Goal: Task Accomplishment & Management: Manage account settings

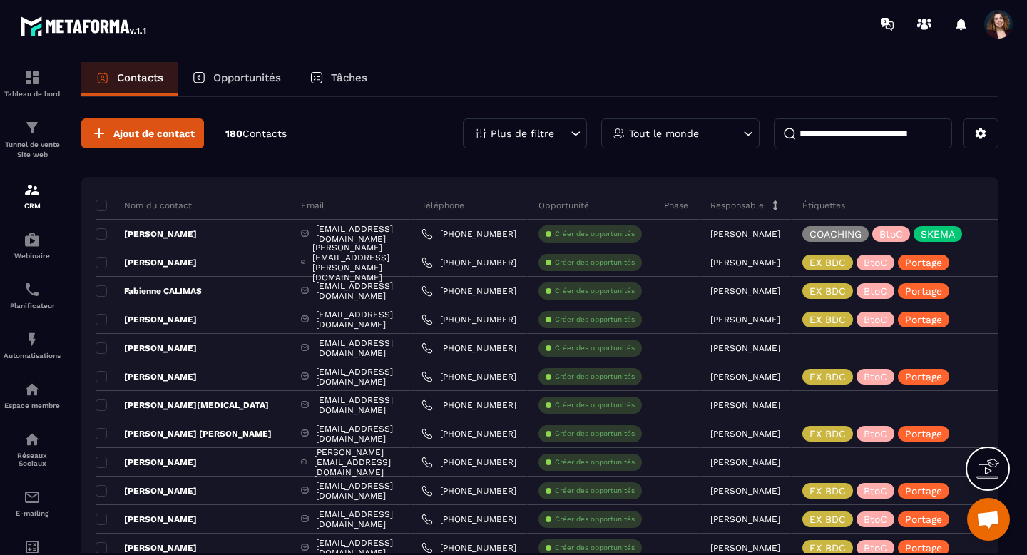
scroll to position [7899, 0]
click at [576, 135] on icon at bounding box center [576, 133] width 9 height 4
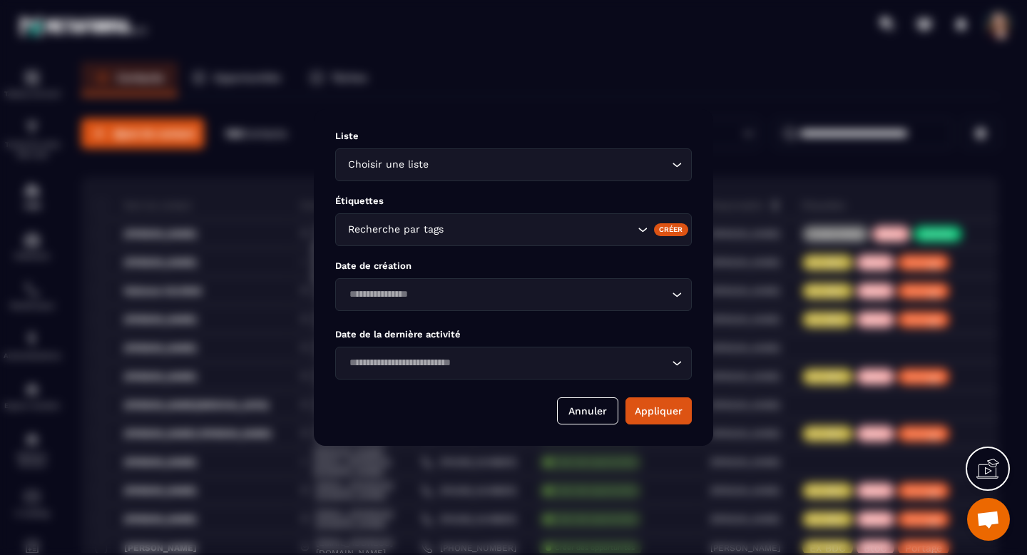
click at [626, 168] on input "Search for option" at bounding box center [550, 165] width 237 height 16
click at [602, 126] on div "Liste Choisir une liste Loading... Étiquettes Recherche par tags Créer Date de …" at bounding box center [513, 277] width 399 height 337
click at [582, 414] on button "Annuler" at bounding box center [587, 410] width 61 height 27
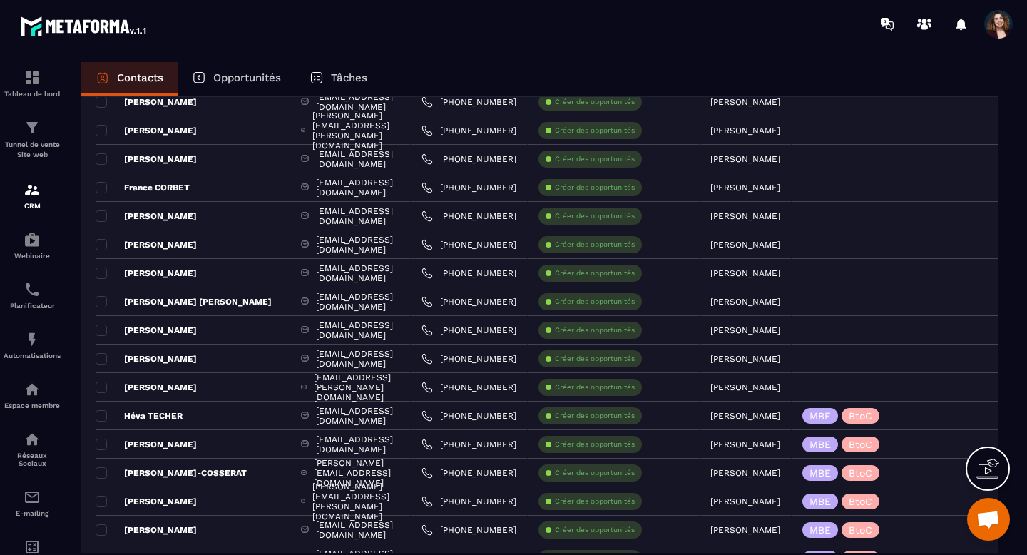
scroll to position [2624, 0]
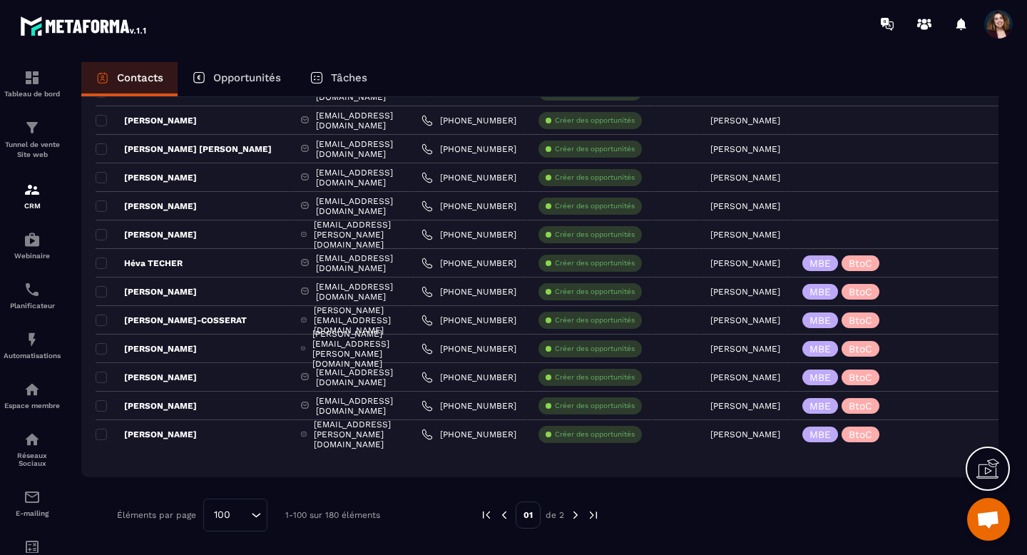
click at [575, 518] on img at bounding box center [575, 515] width 13 height 13
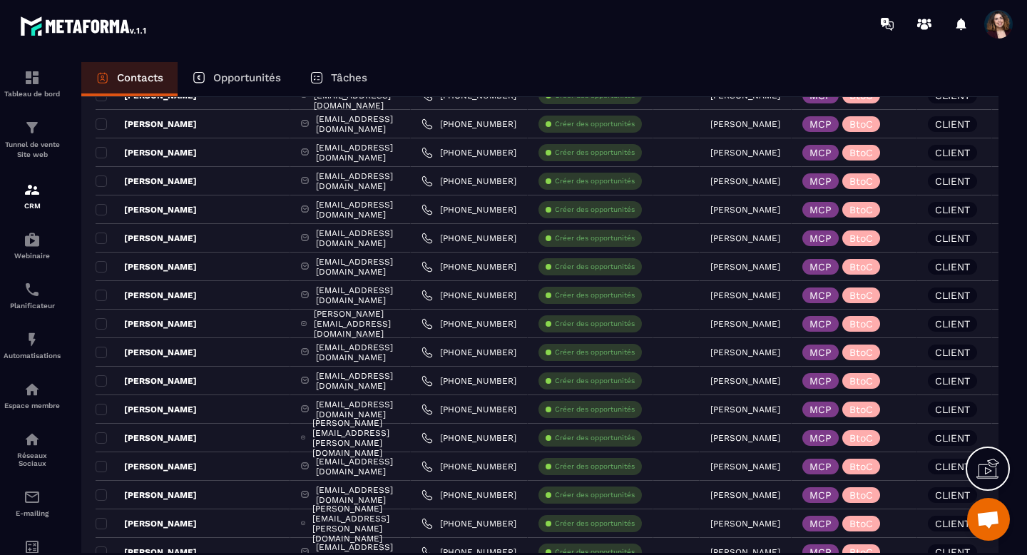
scroll to position [2053, 0]
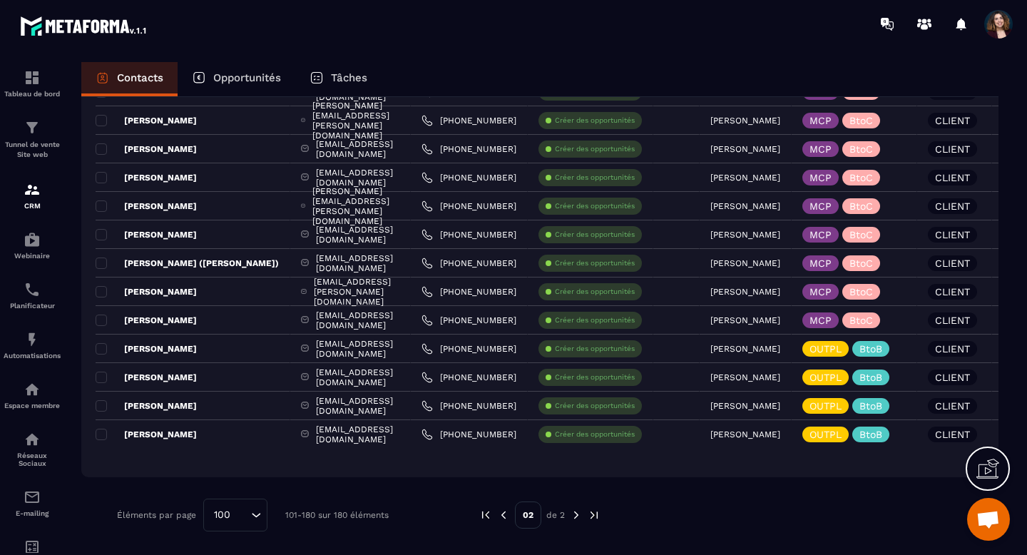
click at [502, 513] on img at bounding box center [503, 515] width 13 height 13
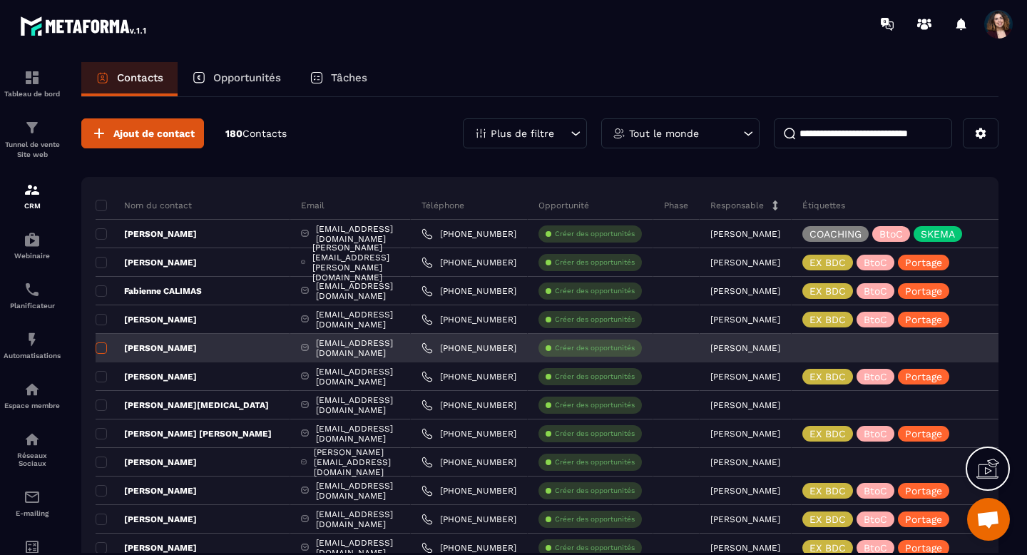
click at [100, 349] on span at bounding box center [101, 347] width 11 height 11
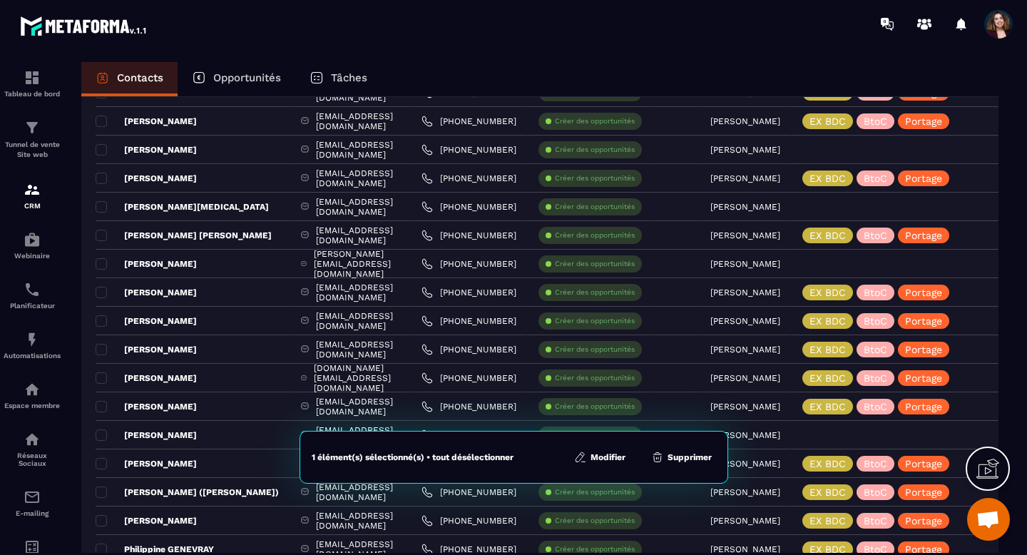
scroll to position [200, 0]
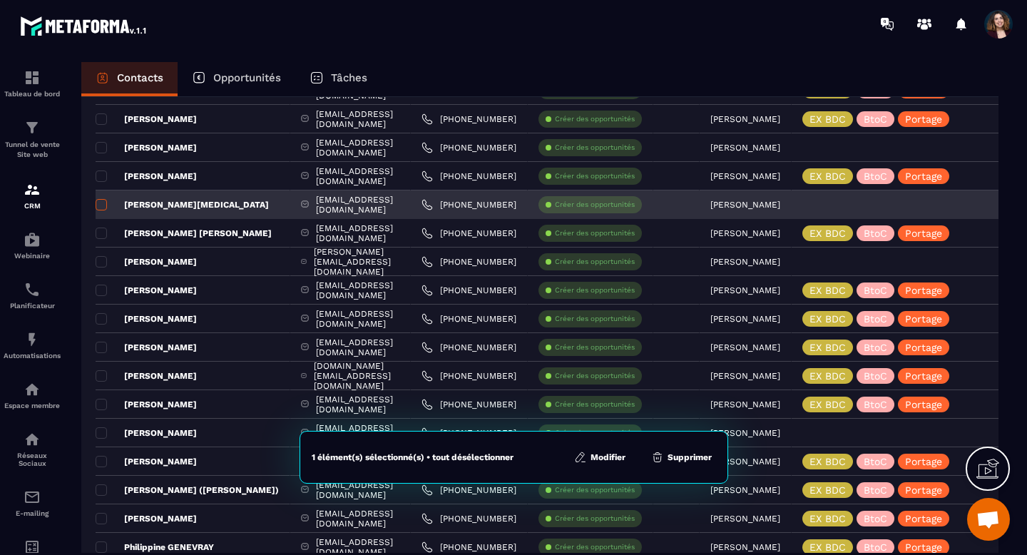
click at [102, 208] on span at bounding box center [101, 204] width 11 height 11
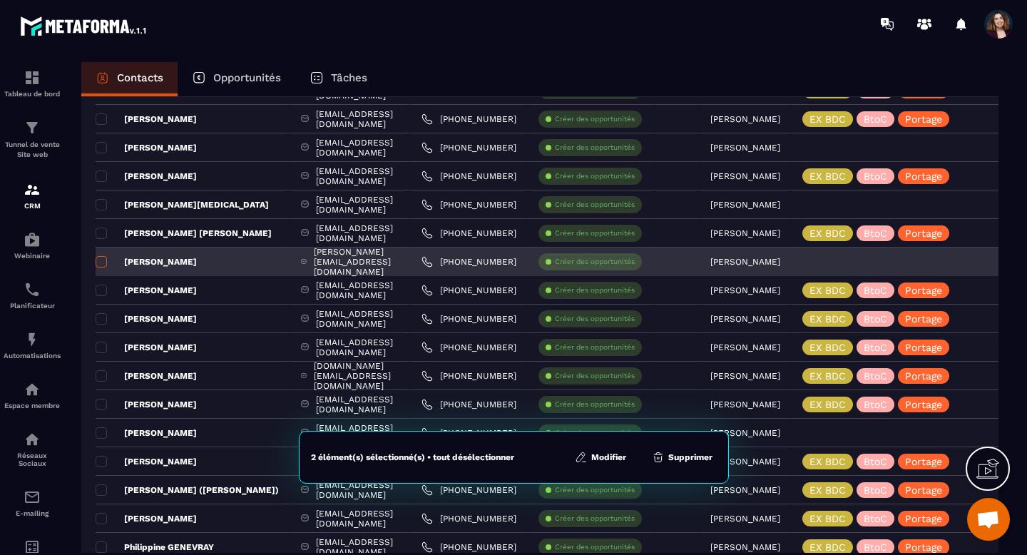
click at [103, 259] on span at bounding box center [101, 261] width 11 height 11
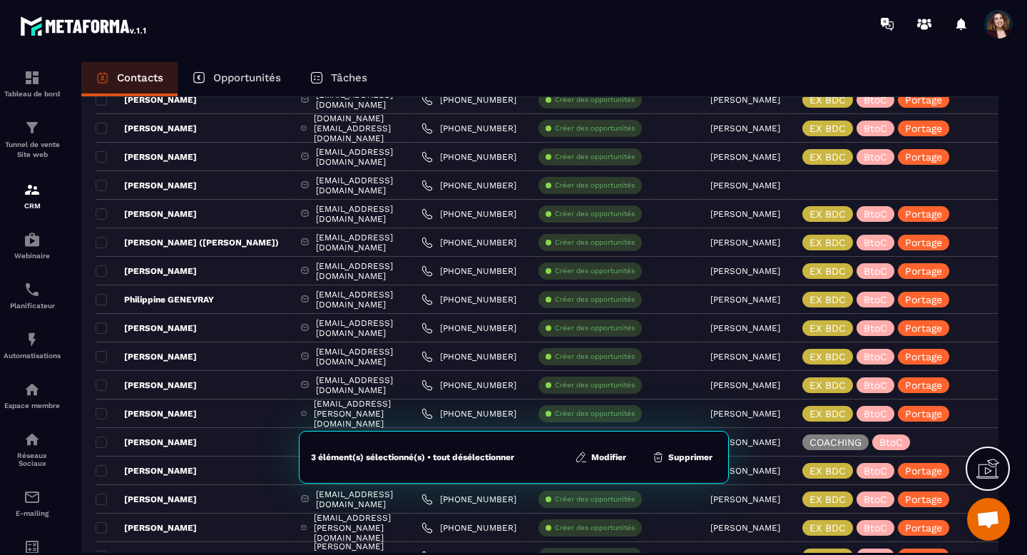
scroll to position [461, 0]
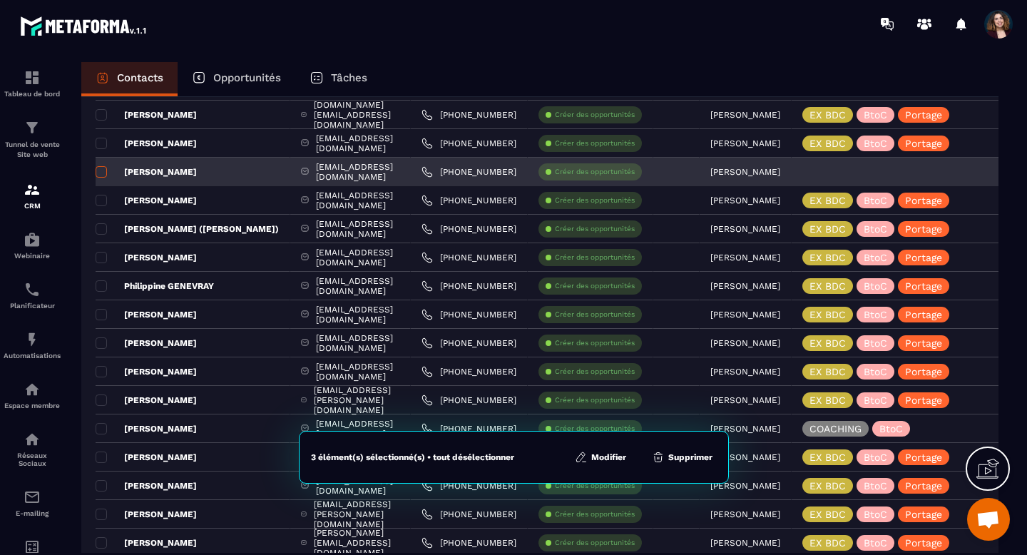
click at [101, 175] on span at bounding box center [101, 171] width 11 height 11
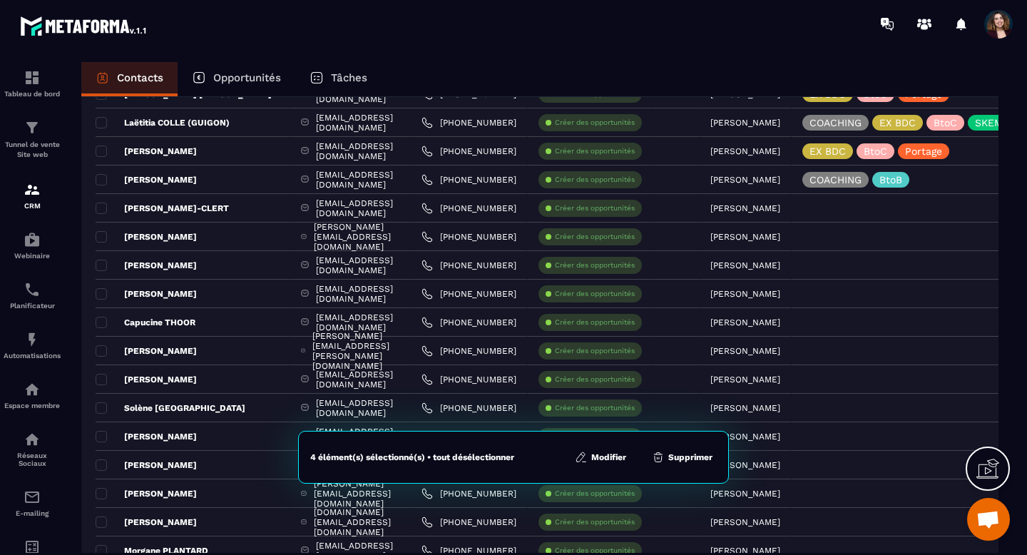
scroll to position [1310, 0]
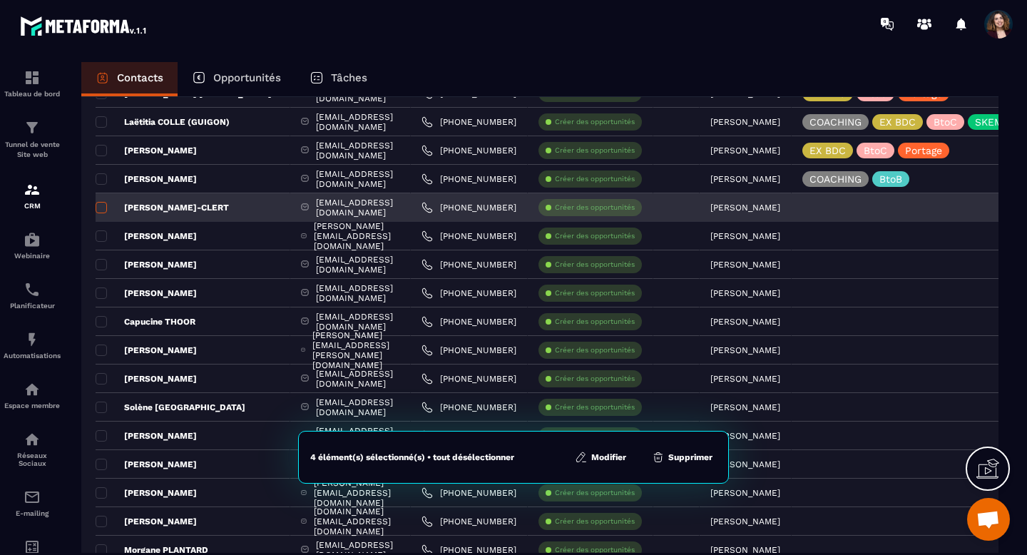
click at [103, 209] on span at bounding box center [101, 207] width 11 height 11
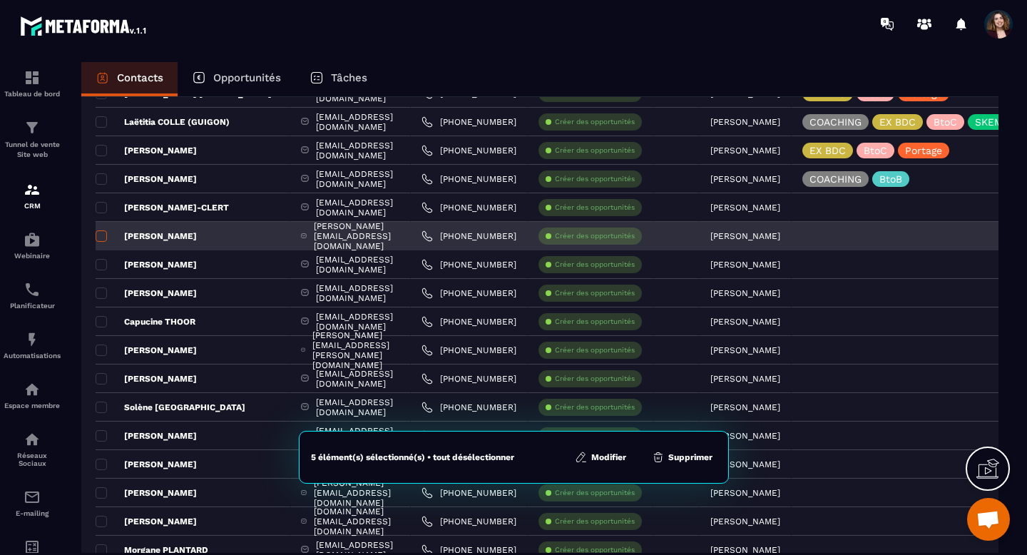
click at [103, 235] on span at bounding box center [101, 235] width 11 height 11
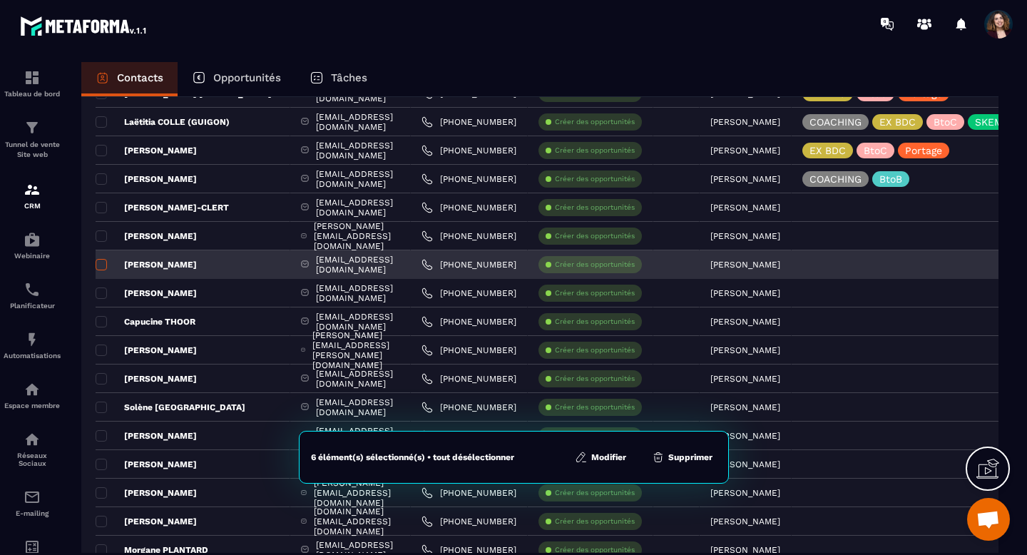
click at [104, 267] on span at bounding box center [101, 264] width 11 height 11
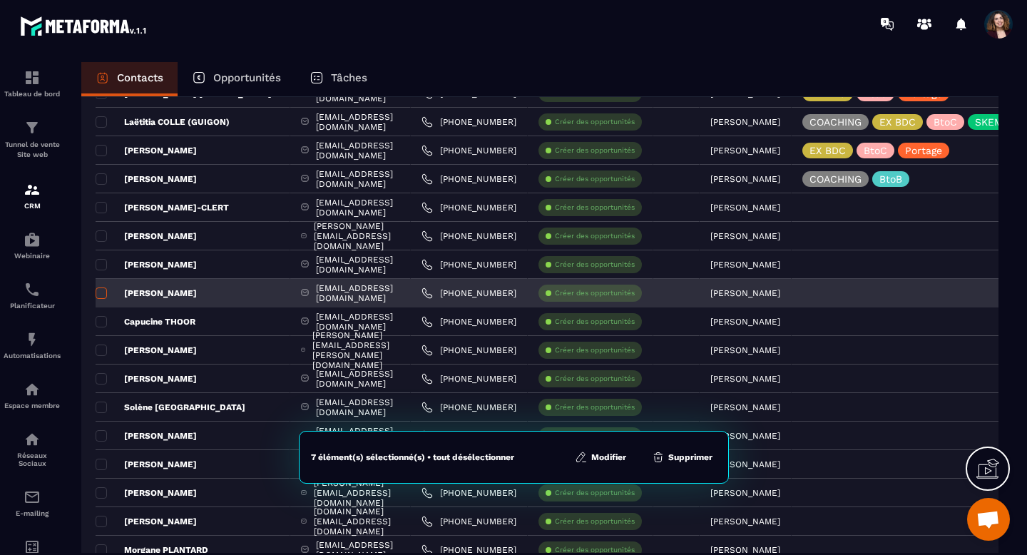
click at [101, 298] on span at bounding box center [101, 292] width 11 height 11
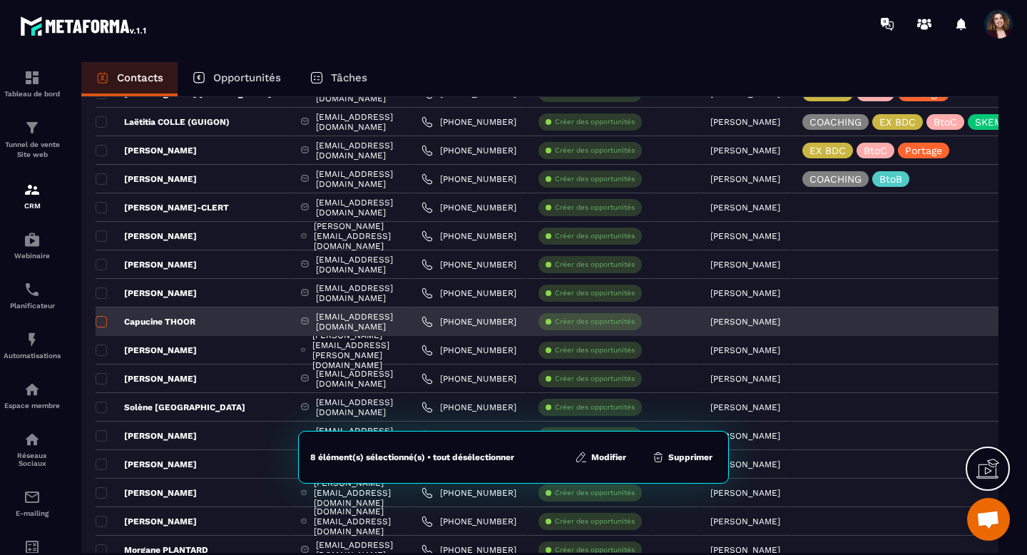
click at [101, 325] on span at bounding box center [101, 321] width 11 height 11
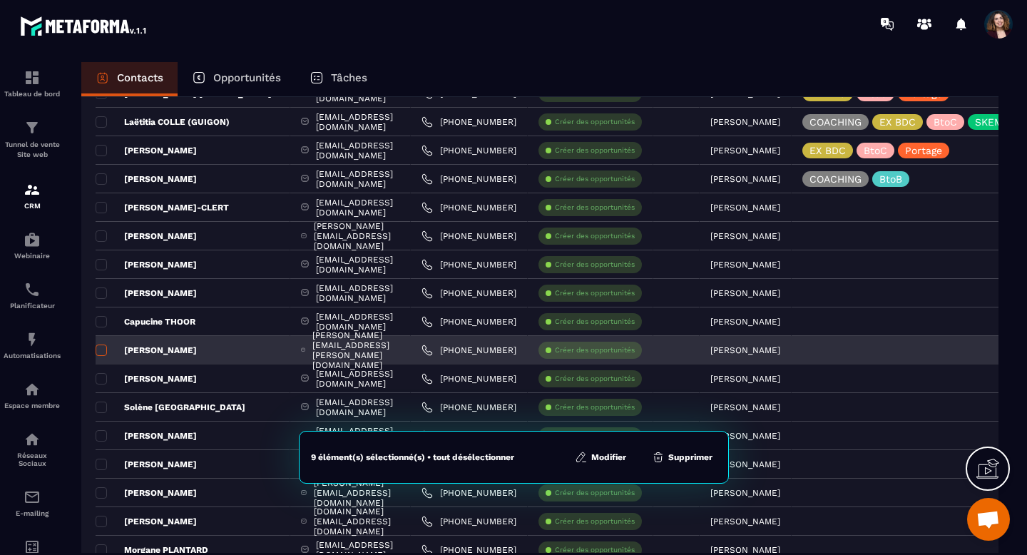
click at [103, 347] on span at bounding box center [101, 350] width 11 height 11
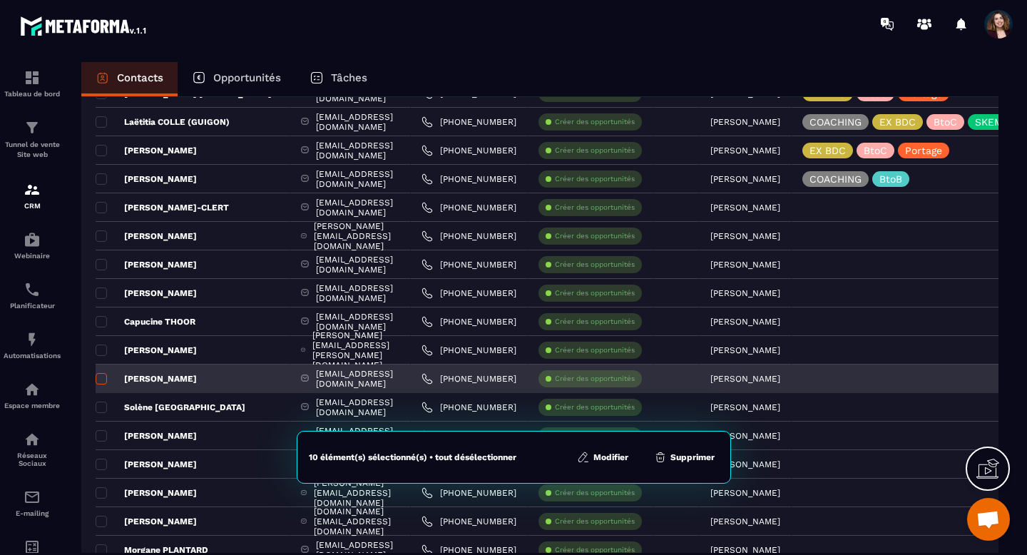
click at [103, 377] on span at bounding box center [101, 378] width 11 height 11
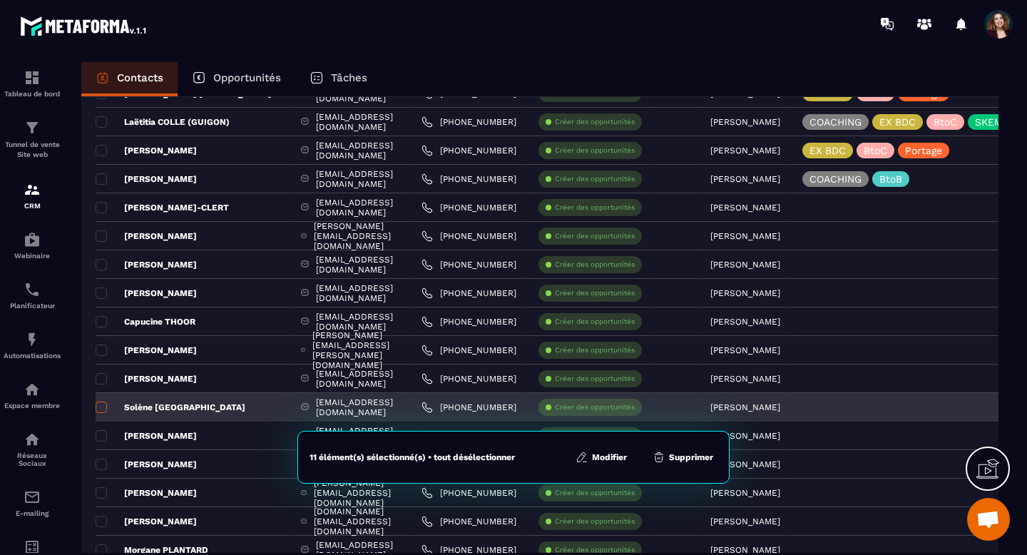
click at [103, 406] on span at bounding box center [101, 407] width 11 height 11
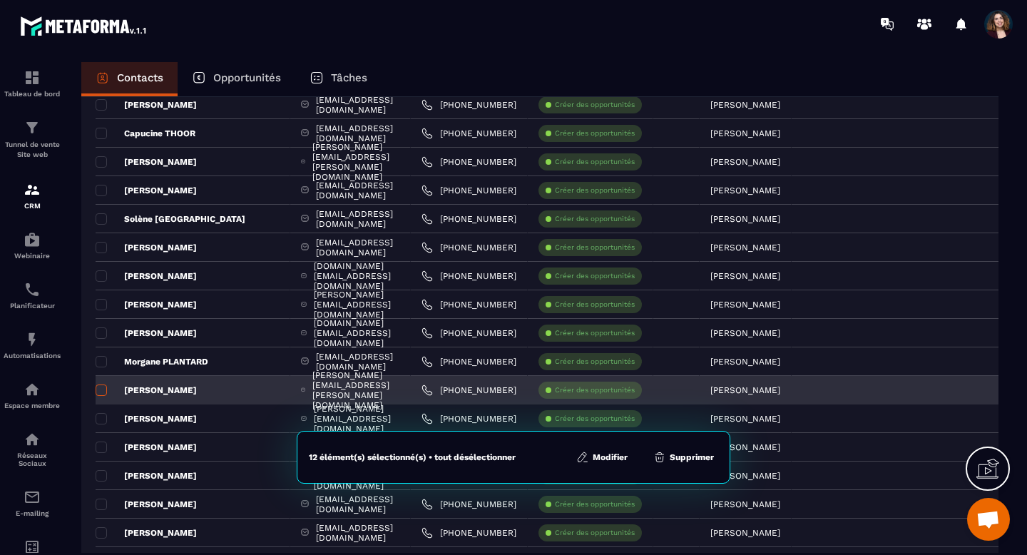
scroll to position [1511, 0]
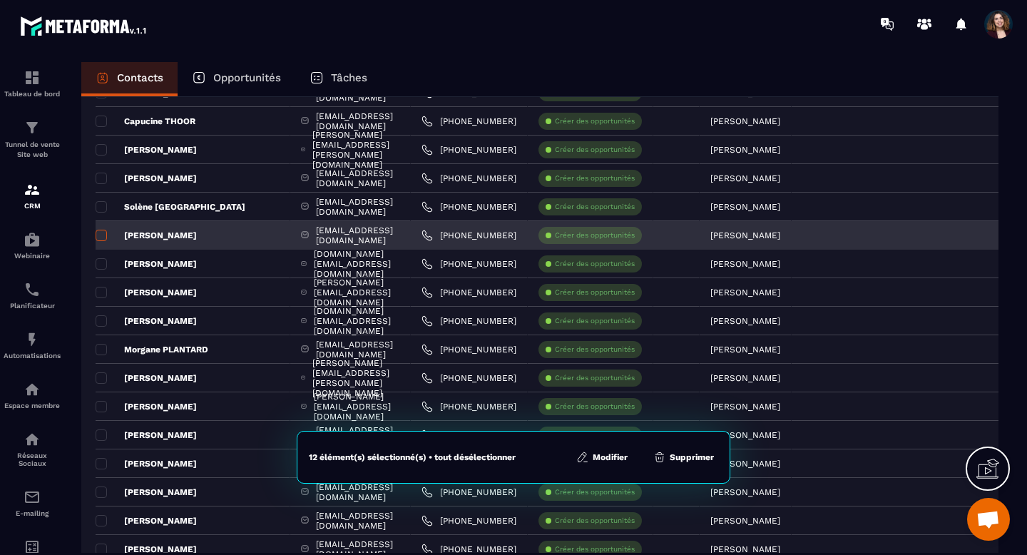
click at [102, 240] on span at bounding box center [101, 235] width 11 height 11
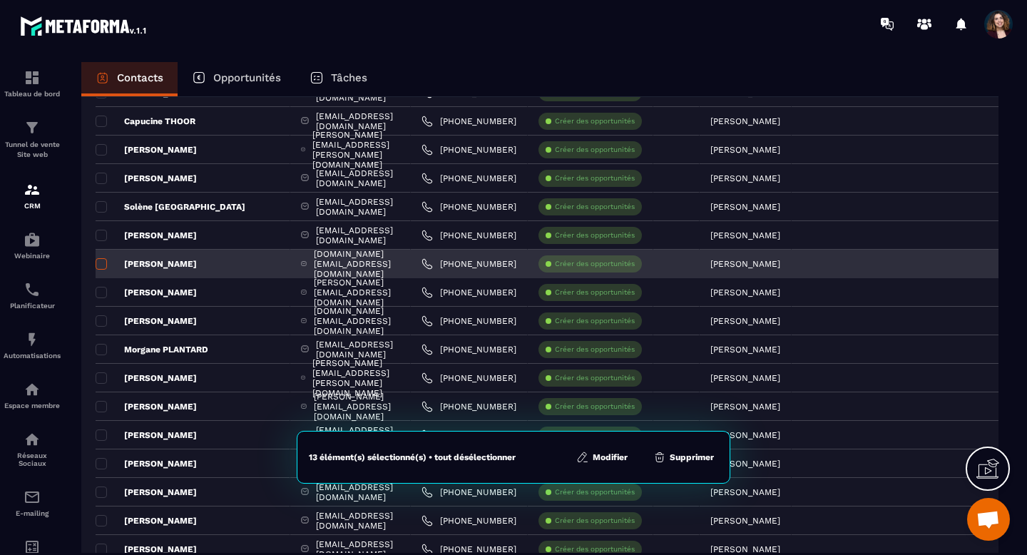
click at [103, 264] on span at bounding box center [101, 263] width 11 height 11
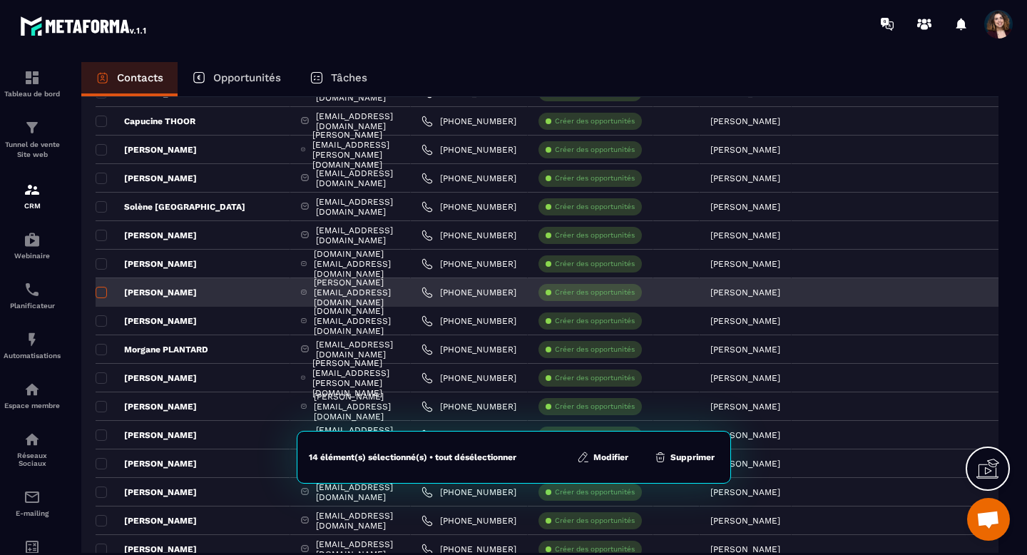
click at [103, 290] on span at bounding box center [101, 292] width 11 height 11
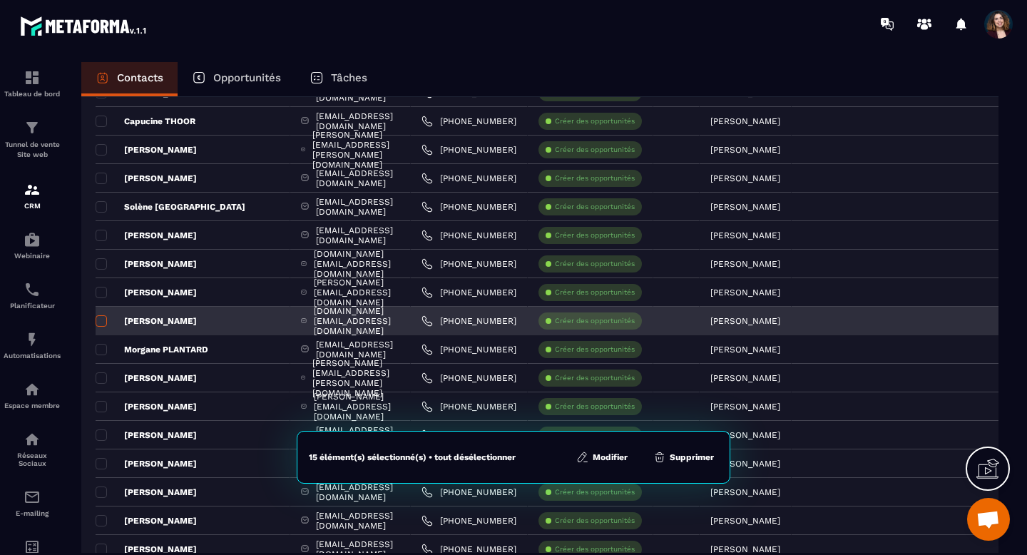
click at [103, 322] on span at bounding box center [101, 320] width 11 height 11
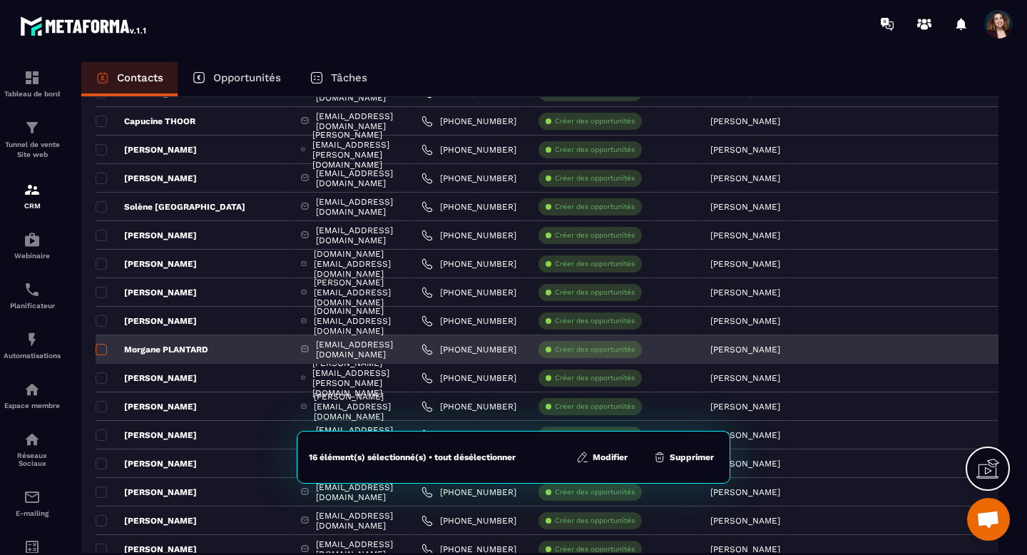
click at [104, 349] on span at bounding box center [101, 349] width 11 height 11
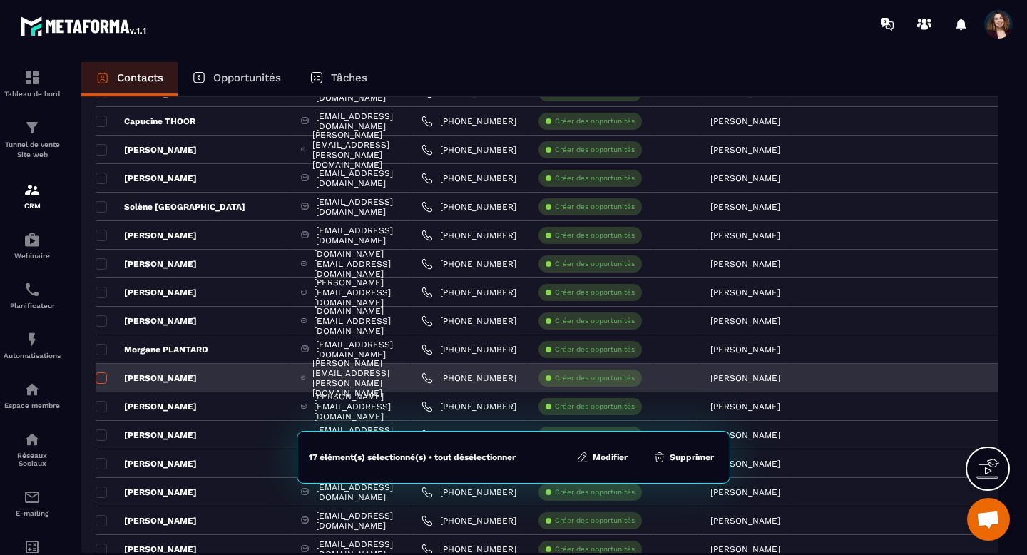
click at [105, 377] on span at bounding box center [101, 377] width 11 height 11
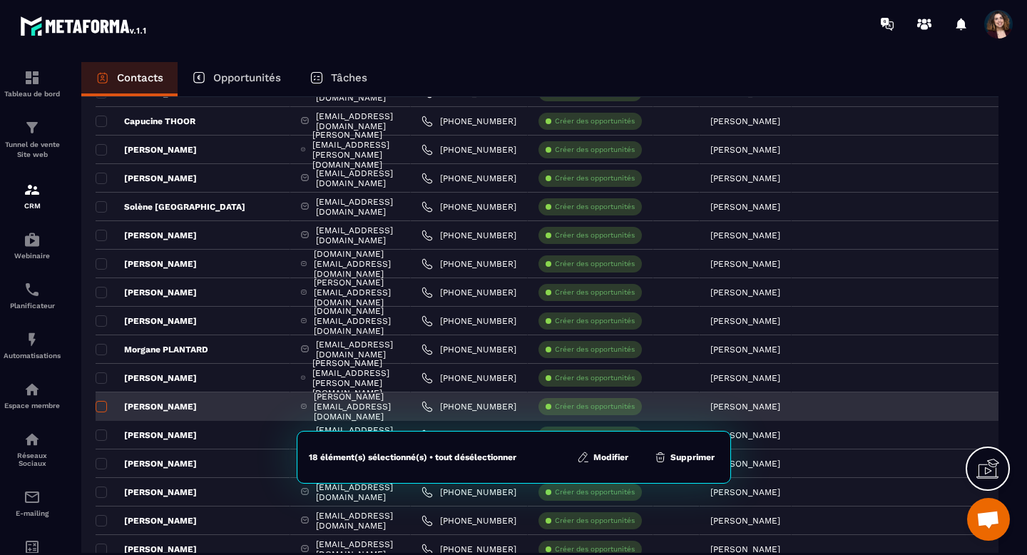
click at [105, 406] on span at bounding box center [101, 406] width 11 height 11
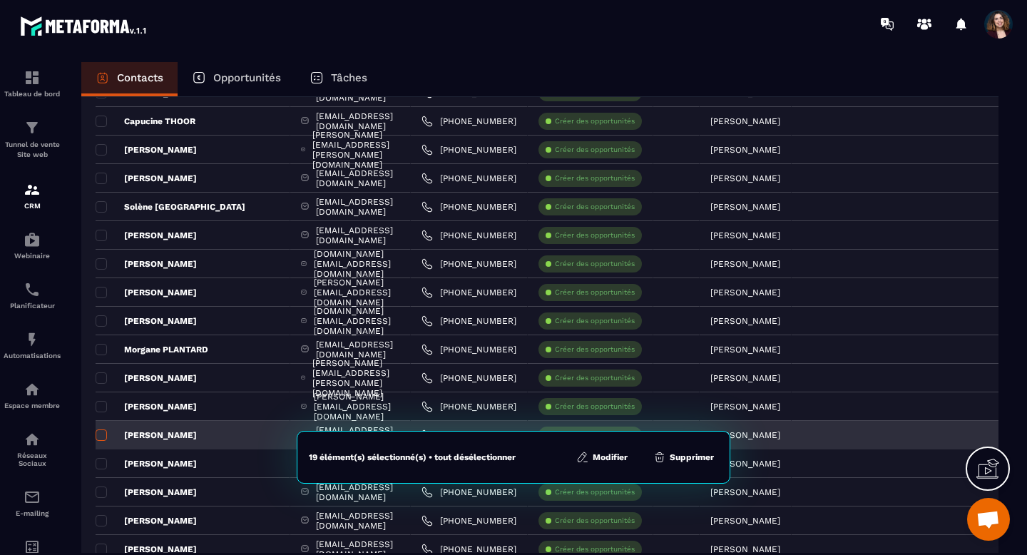
click at [104, 436] on span at bounding box center [101, 434] width 11 height 11
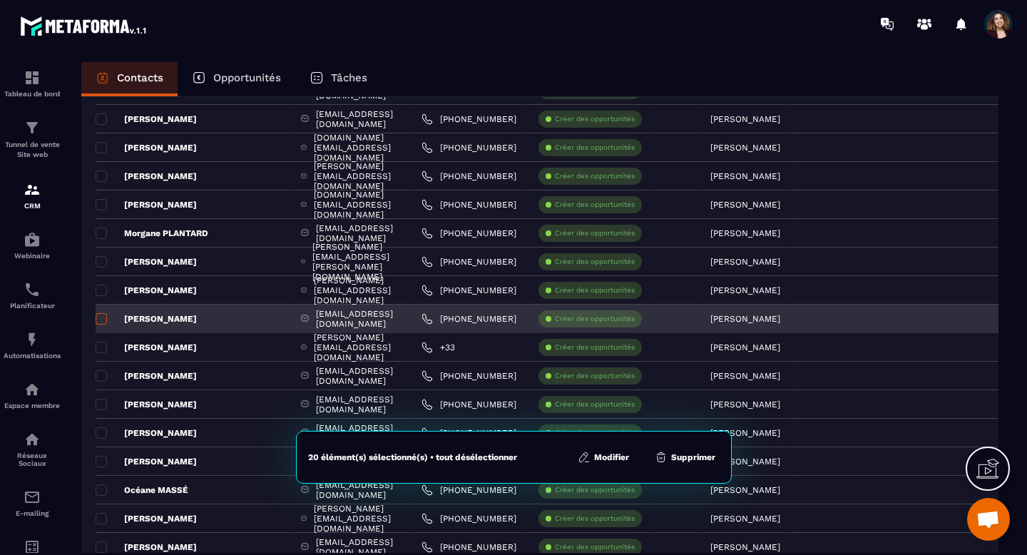
scroll to position [1704, 0]
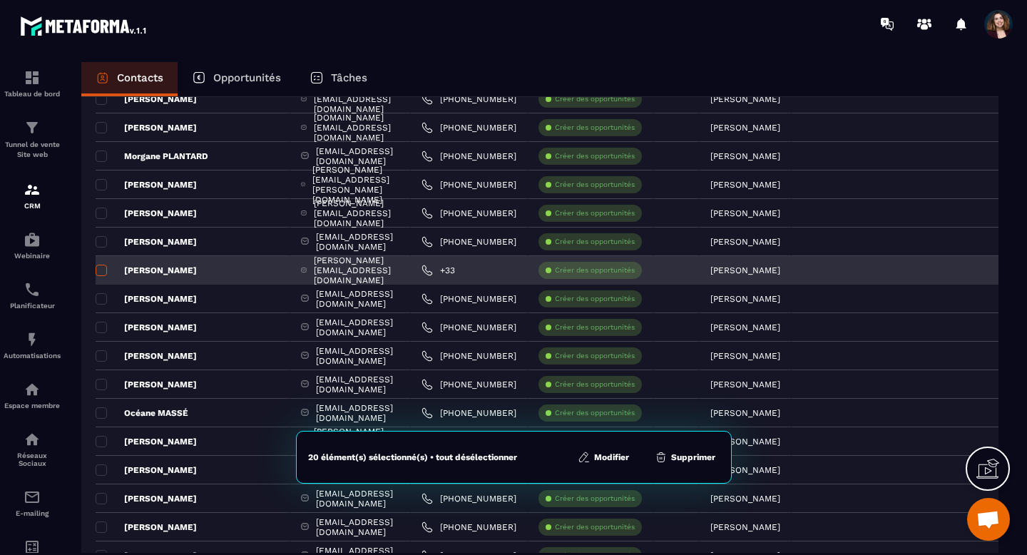
click at [101, 274] on span at bounding box center [101, 270] width 11 height 11
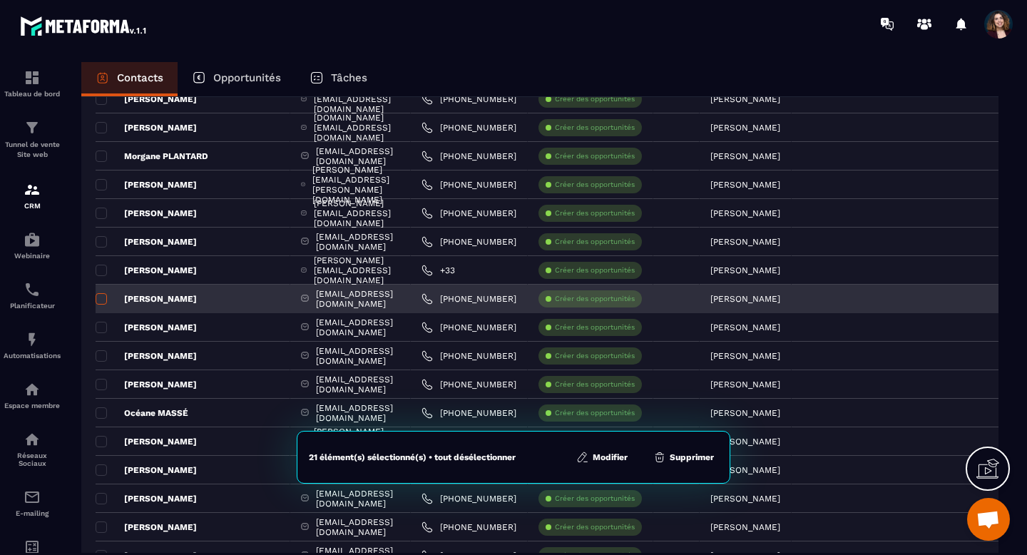
click at [101, 295] on span at bounding box center [101, 298] width 11 height 11
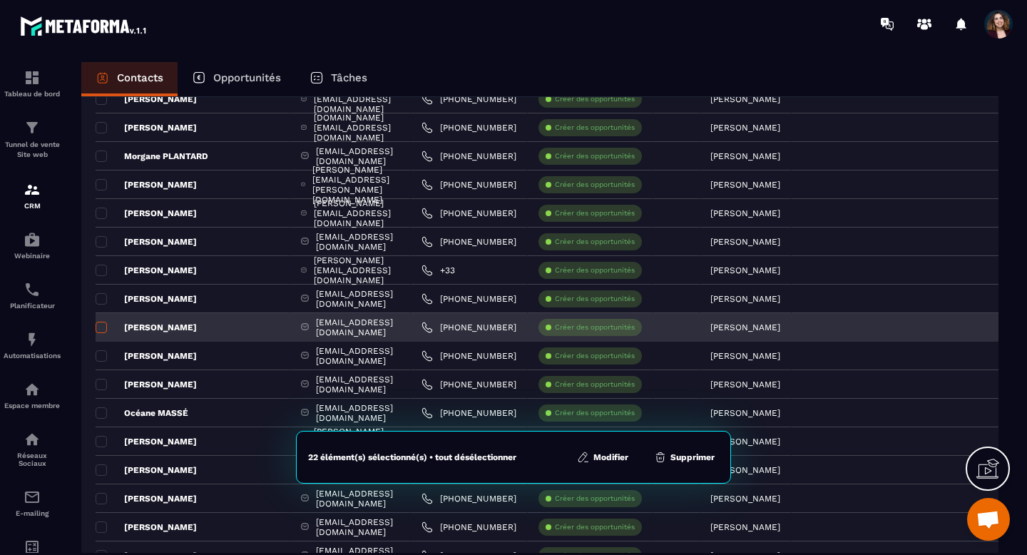
click at [104, 327] on span at bounding box center [101, 327] width 11 height 11
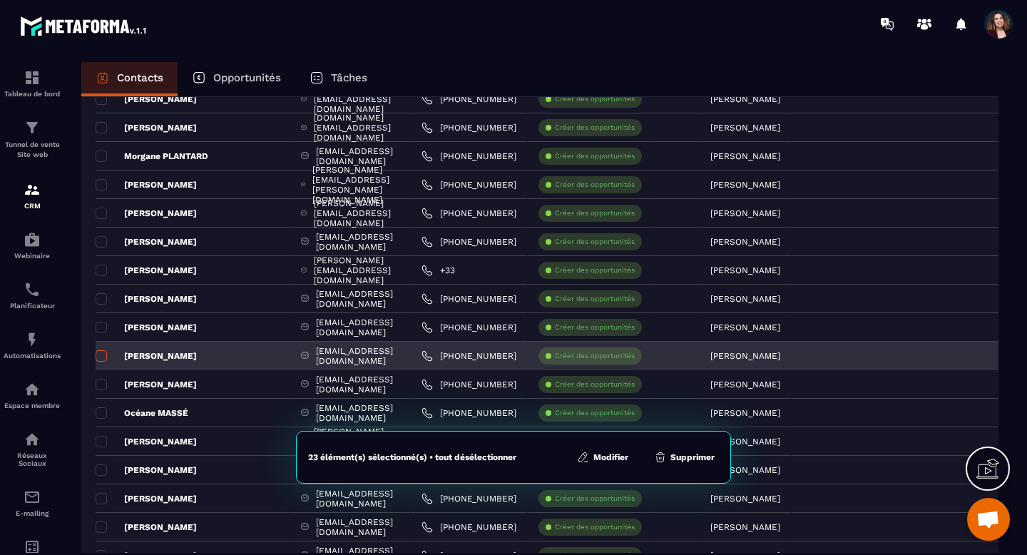
click at [103, 353] on span at bounding box center [101, 355] width 11 height 11
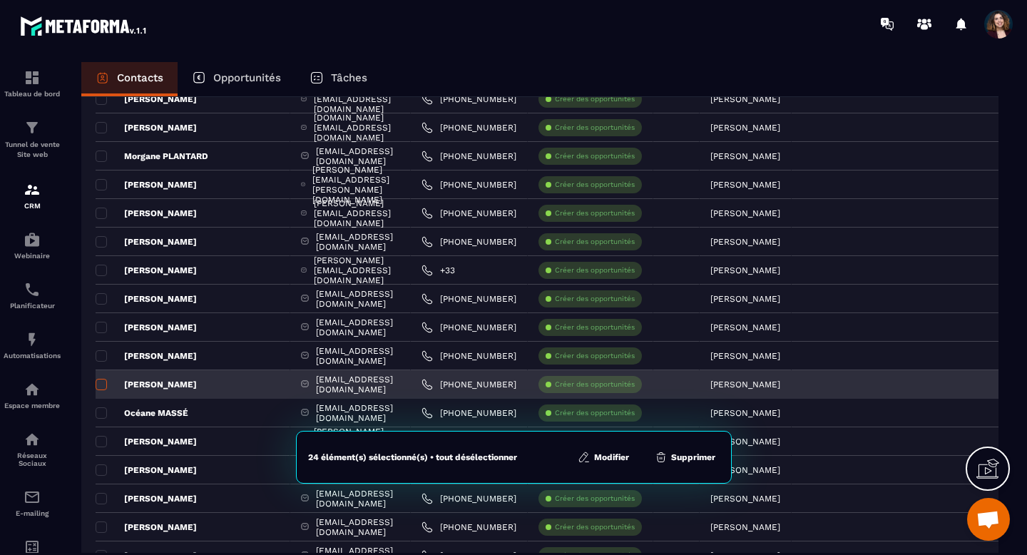
click at [103, 379] on span at bounding box center [101, 384] width 11 height 11
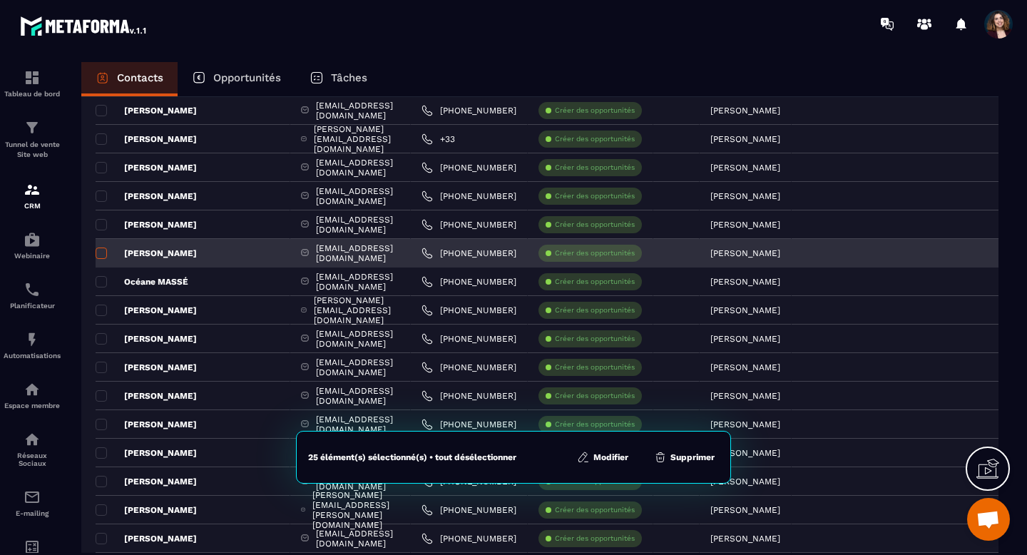
scroll to position [1843, 0]
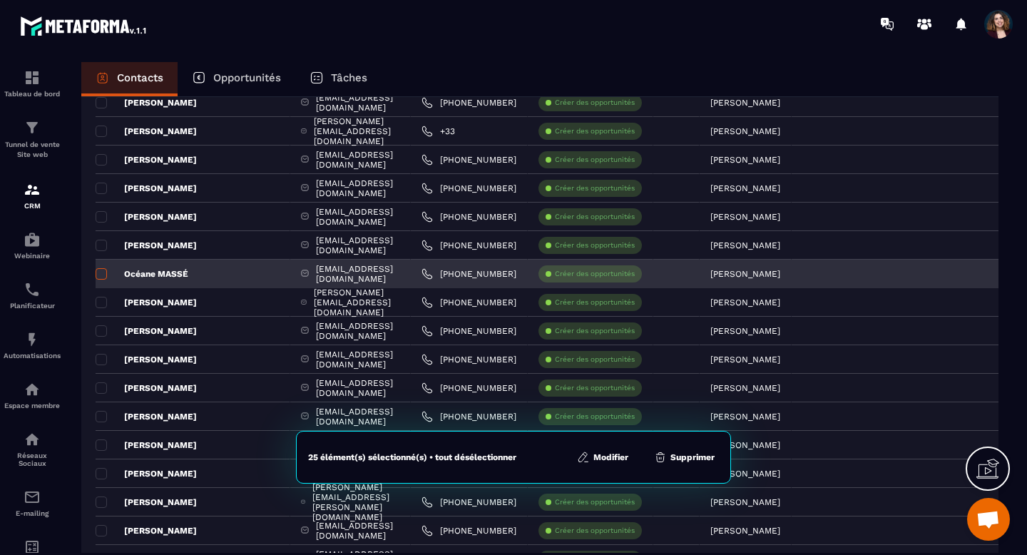
click at [103, 277] on span at bounding box center [101, 273] width 11 height 11
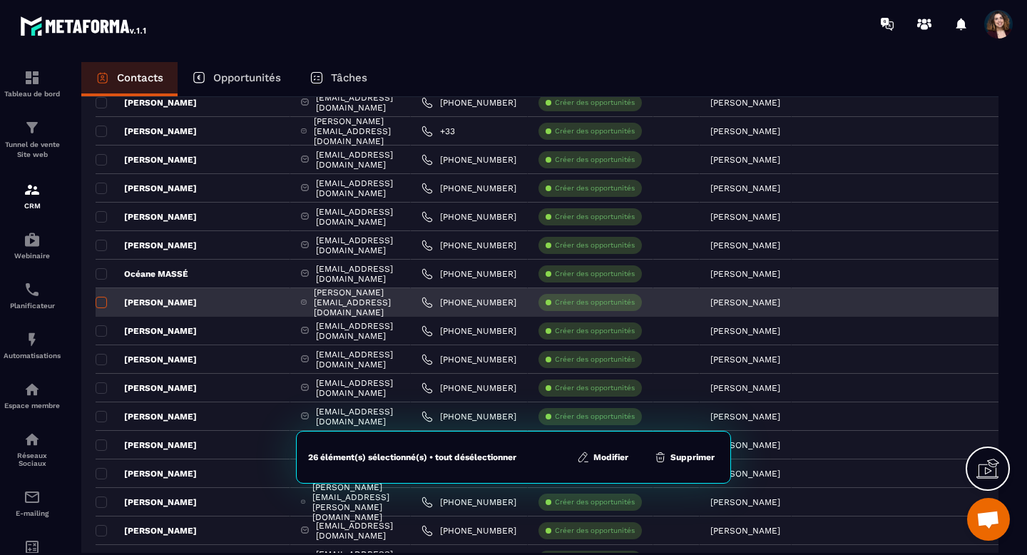
click at [103, 301] on span at bounding box center [101, 302] width 11 height 11
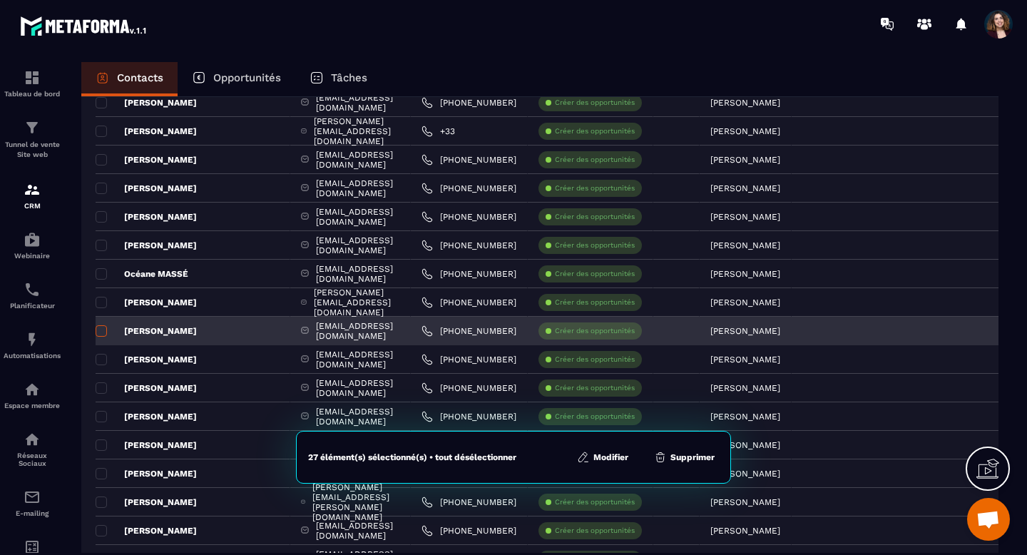
click at [103, 327] on span at bounding box center [101, 330] width 11 height 11
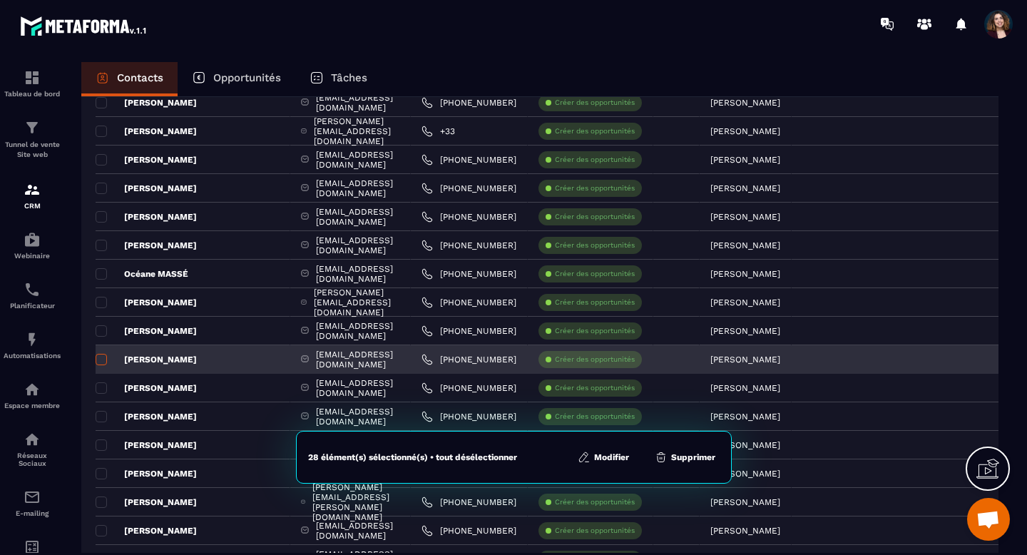
click at [103, 359] on span at bounding box center [101, 359] width 11 height 11
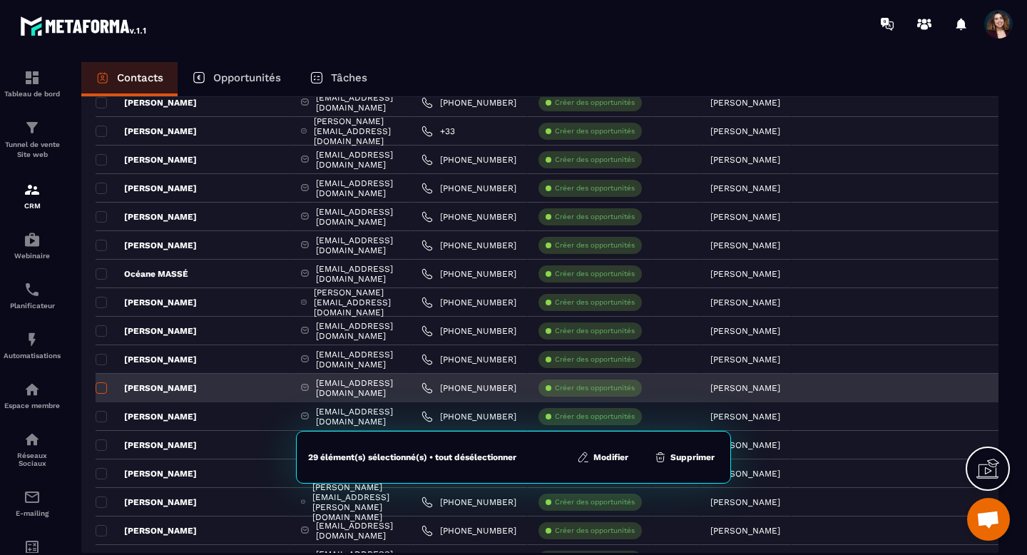
click at [103, 387] on span at bounding box center [101, 387] width 11 height 11
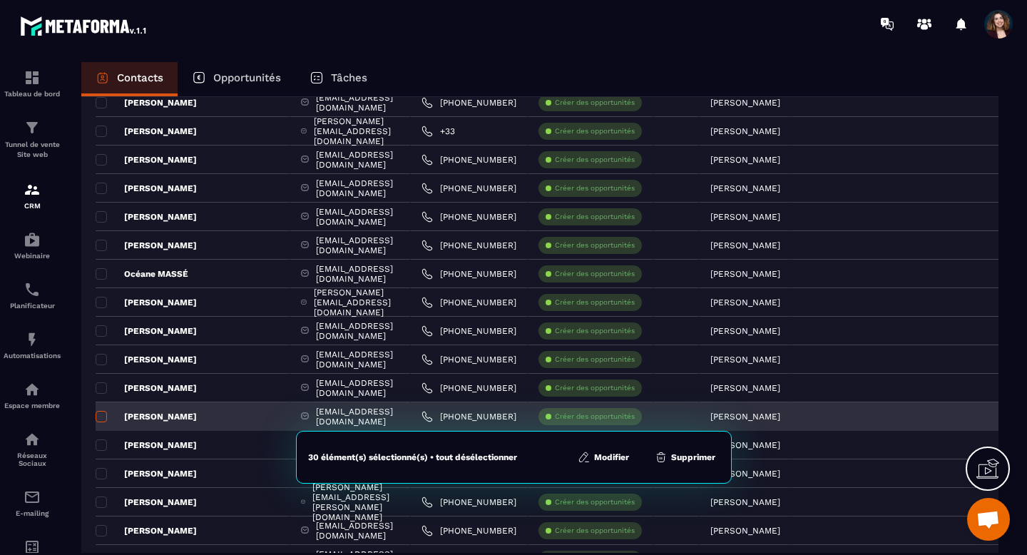
click at [103, 417] on span at bounding box center [101, 416] width 11 height 11
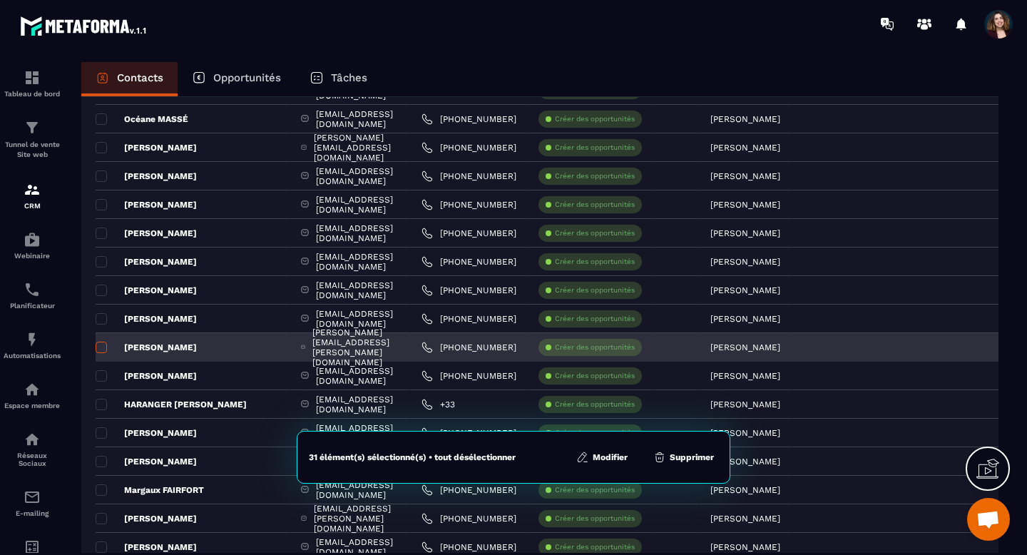
scroll to position [2006, 0]
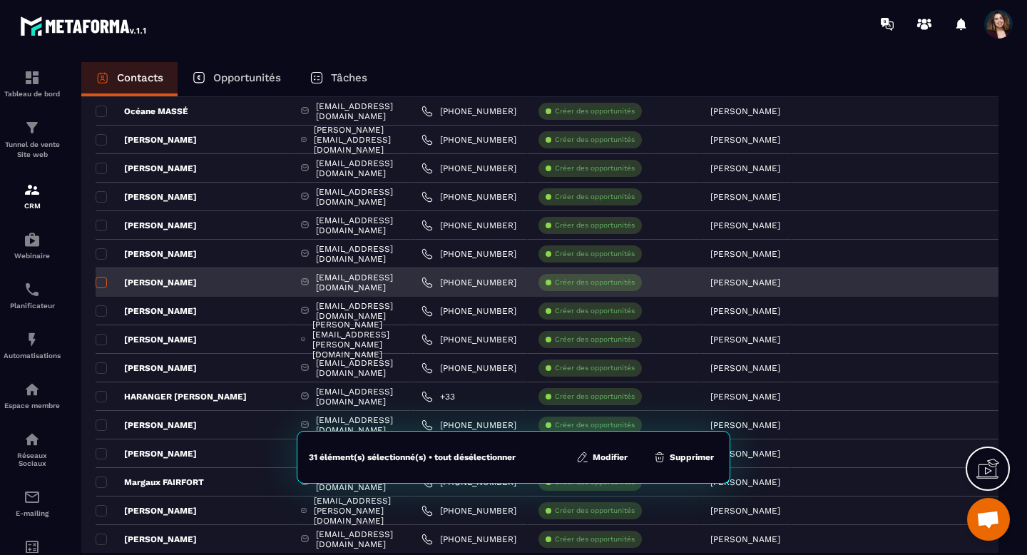
click at [99, 286] on span at bounding box center [101, 282] width 11 height 11
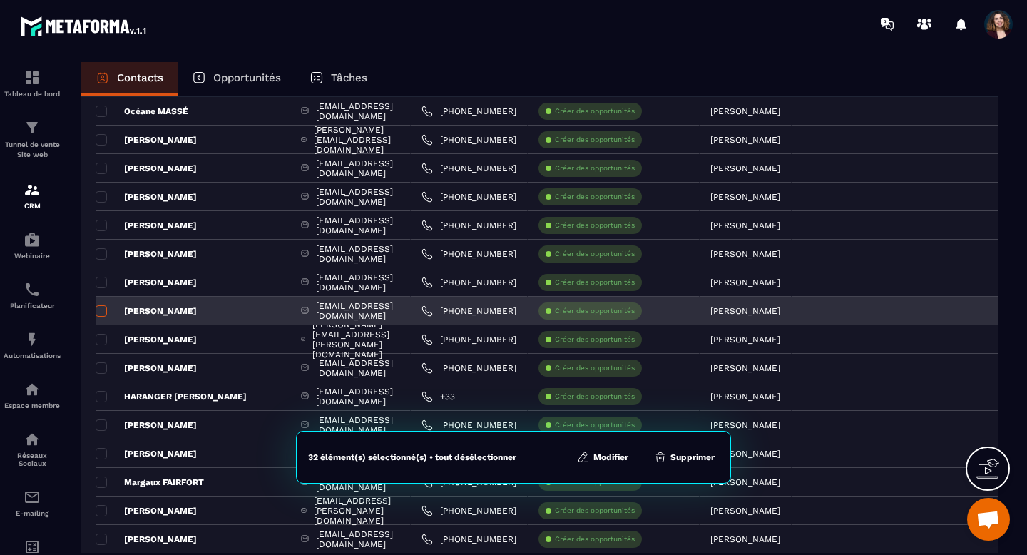
click at [101, 312] on span at bounding box center [101, 310] width 11 height 11
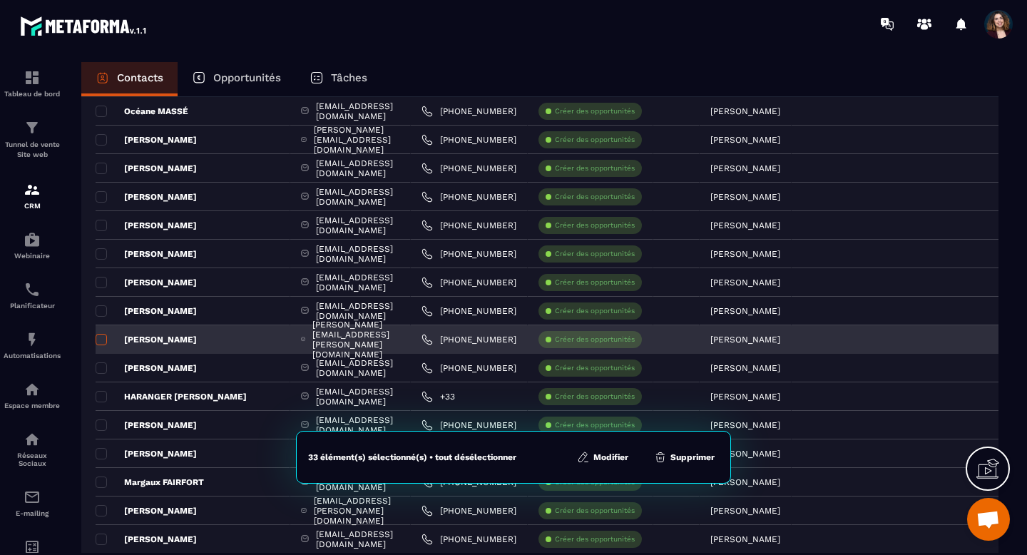
click at [103, 339] on span at bounding box center [101, 339] width 11 height 11
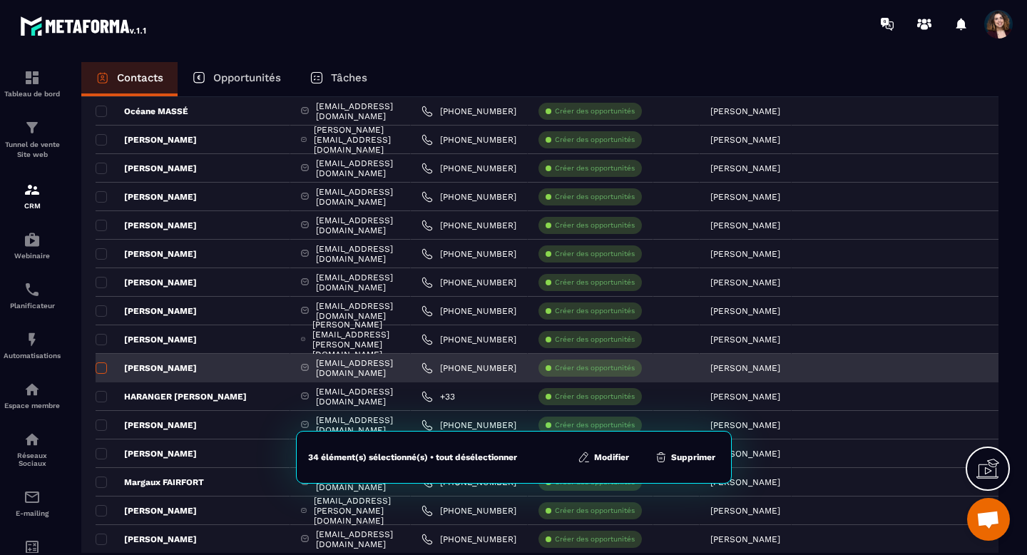
click at [103, 364] on span at bounding box center [101, 367] width 11 height 11
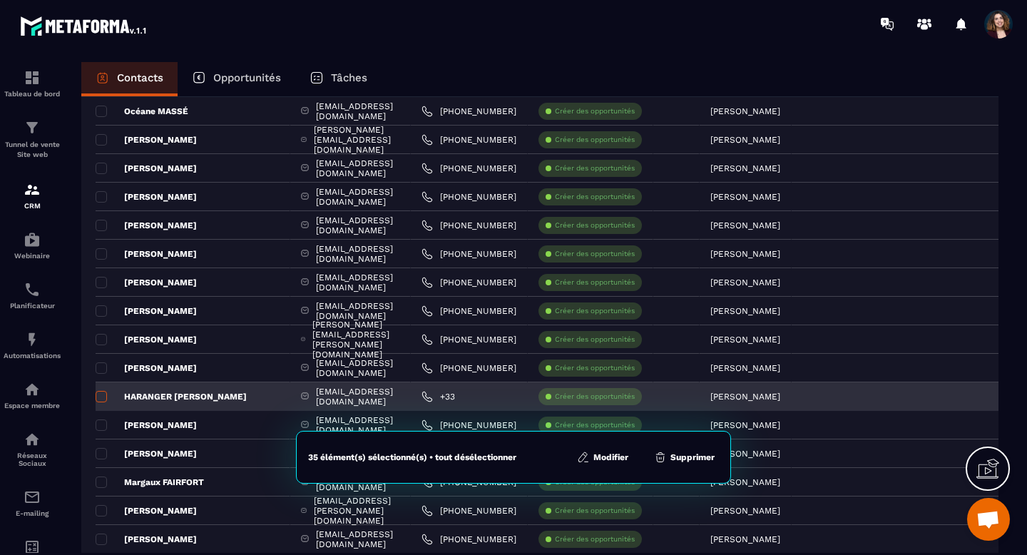
click at [103, 394] on span at bounding box center [101, 396] width 11 height 11
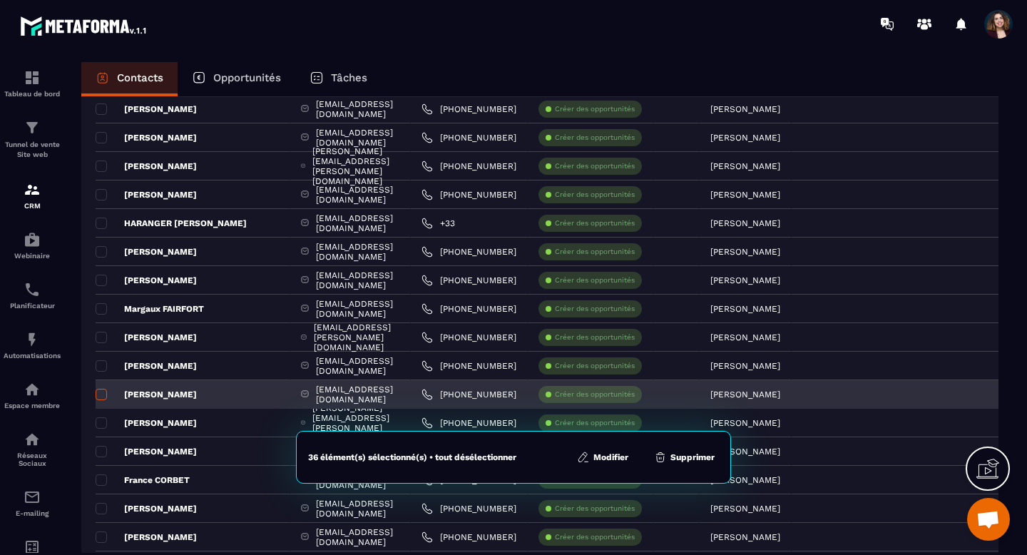
scroll to position [2183, 0]
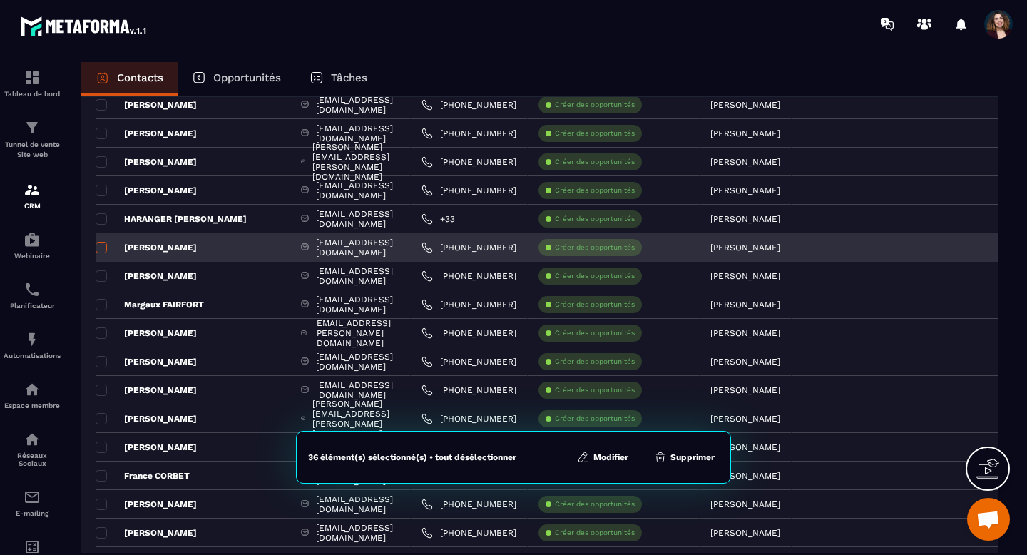
click at [102, 250] on span at bounding box center [101, 247] width 11 height 11
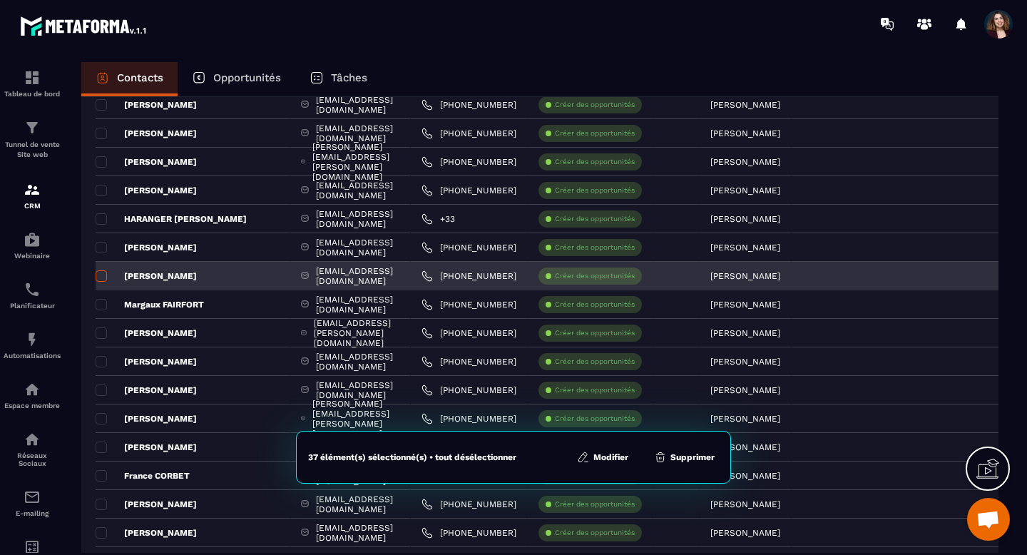
click at [102, 275] on span at bounding box center [101, 275] width 11 height 11
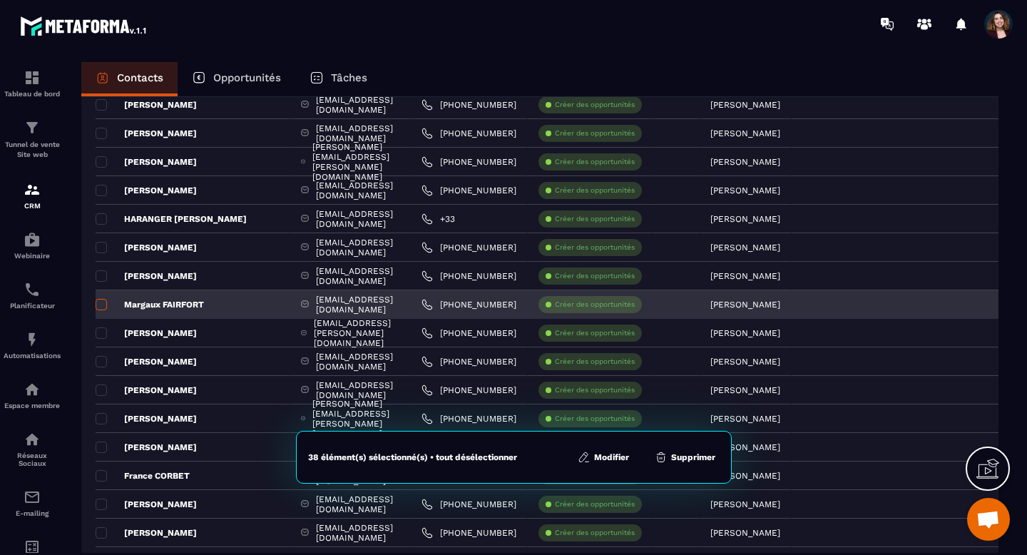
click at [103, 305] on span at bounding box center [101, 304] width 11 height 11
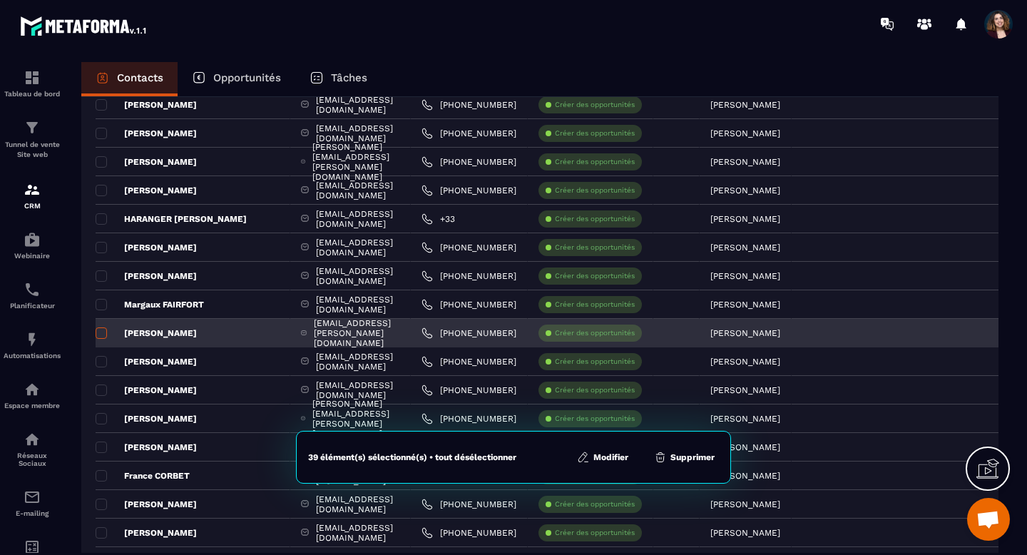
click at [103, 332] on span at bounding box center [101, 332] width 11 height 11
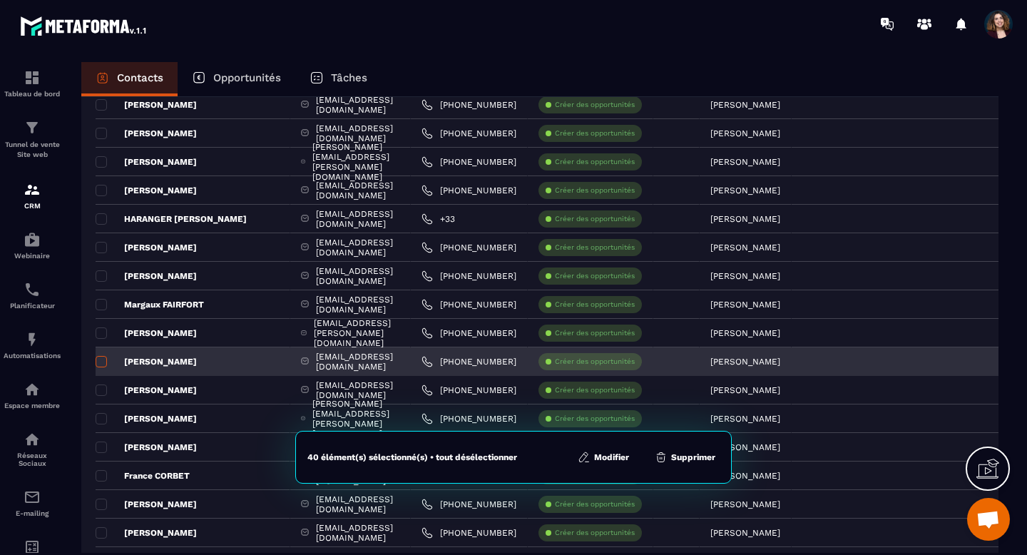
click at [104, 360] on span at bounding box center [101, 361] width 11 height 11
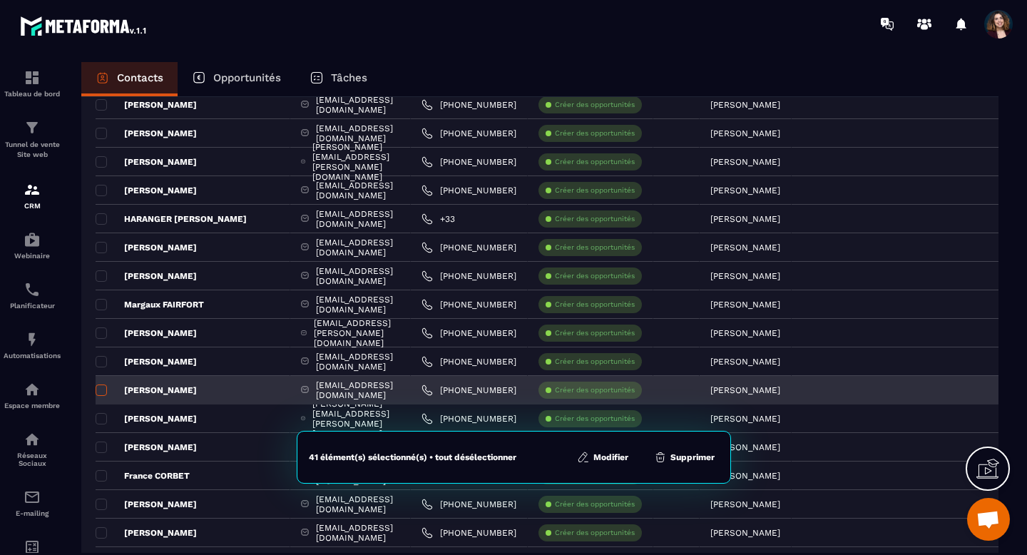
click at [104, 391] on span at bounding box center [101, 389] width 11 height 11
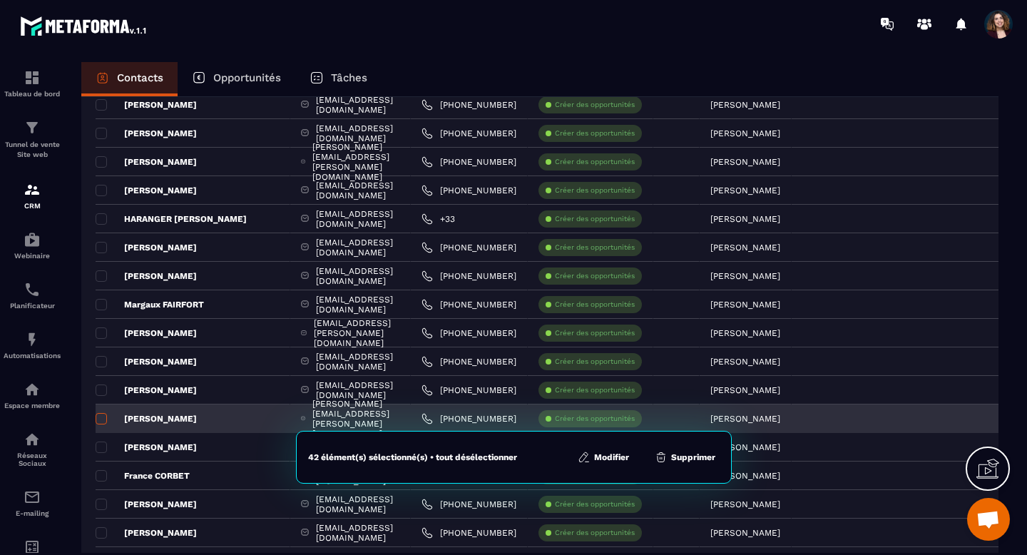
click at [103, 416] on span at bounding box center [101, 418] width 11 height 11
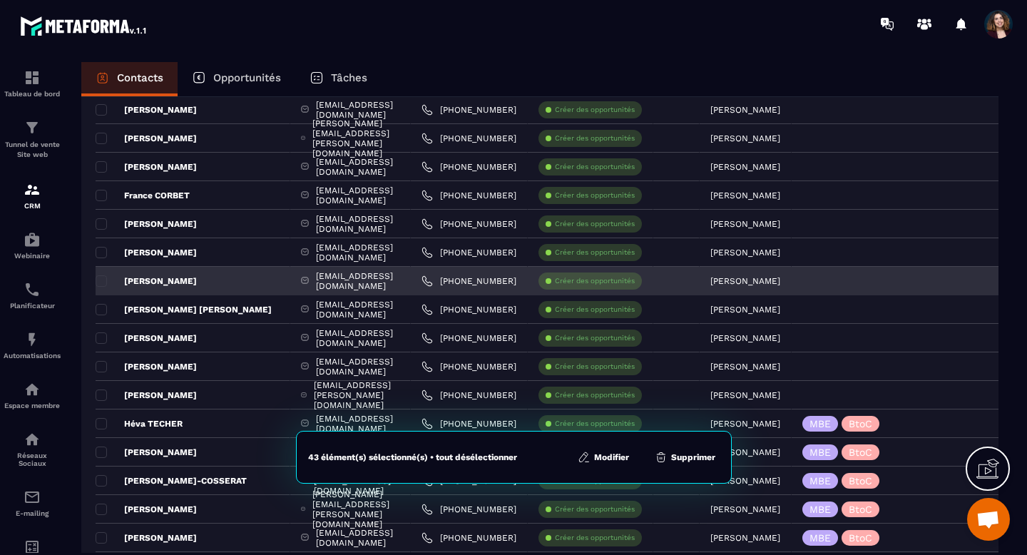
scroll to position [2479, 0]
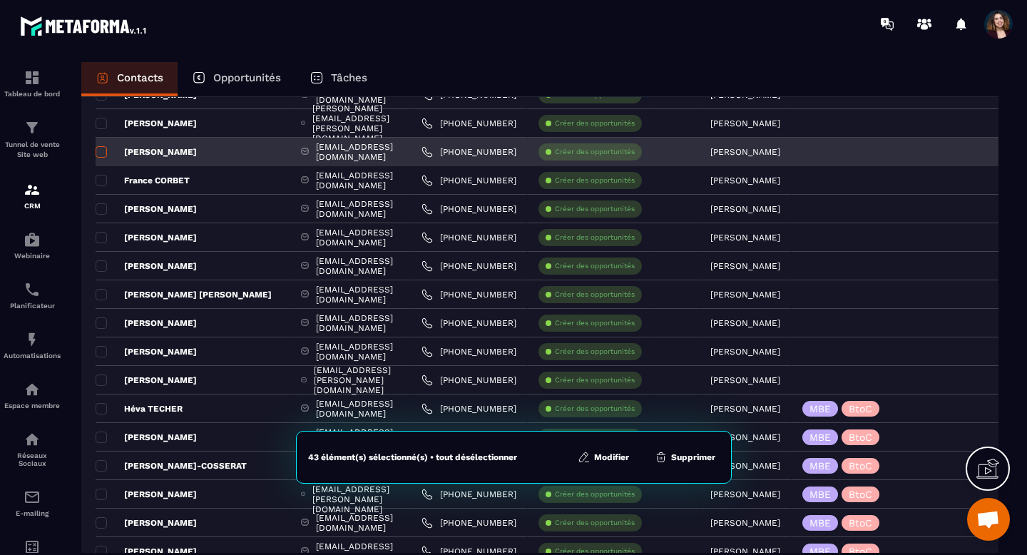
click at [102, 153] on span at bounding box center [101, 151] width 11 height 11
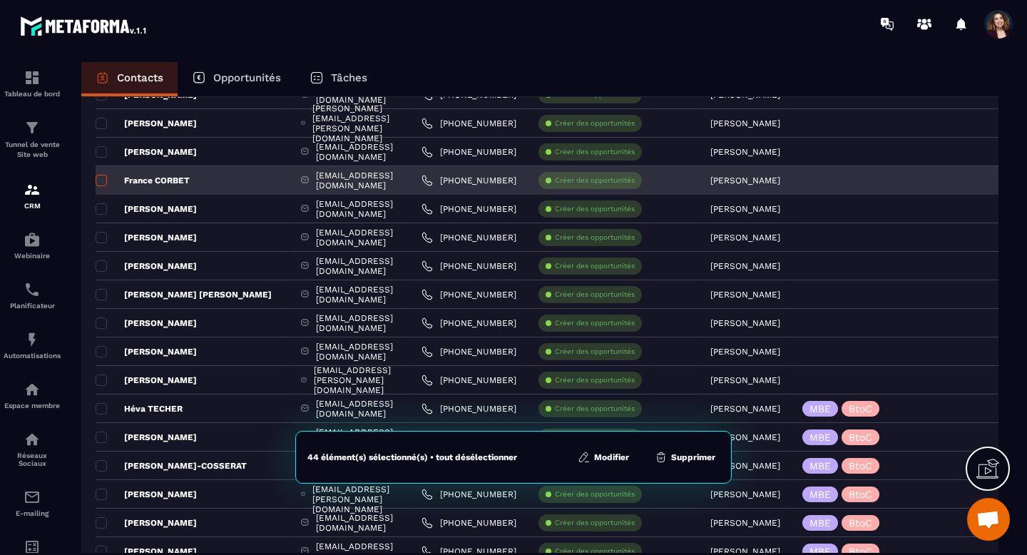
click at [102, 184] on span at bounding box center [101, 180] width 11 height 11
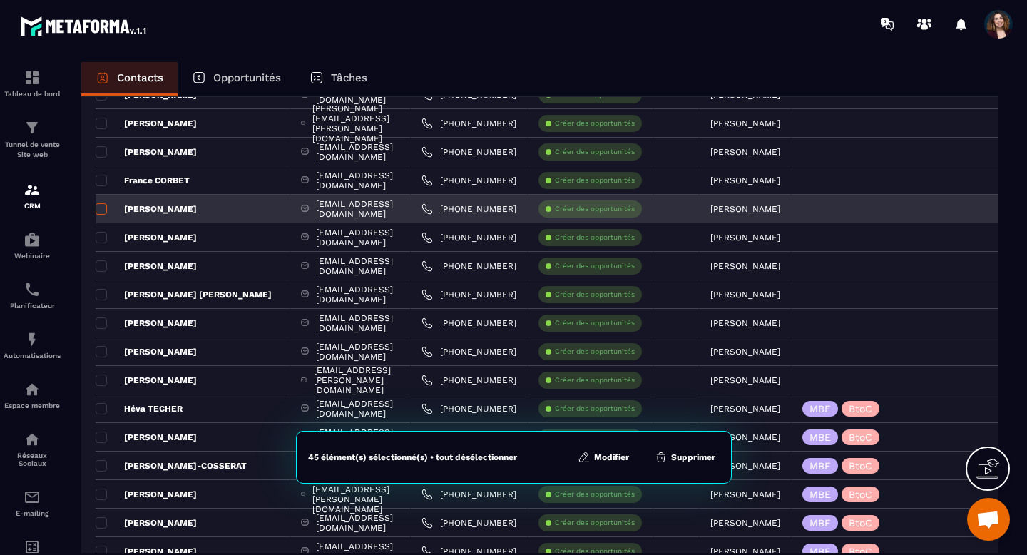
click at [102, 208] on span at bounding box center [101, 208] width 11 height 11
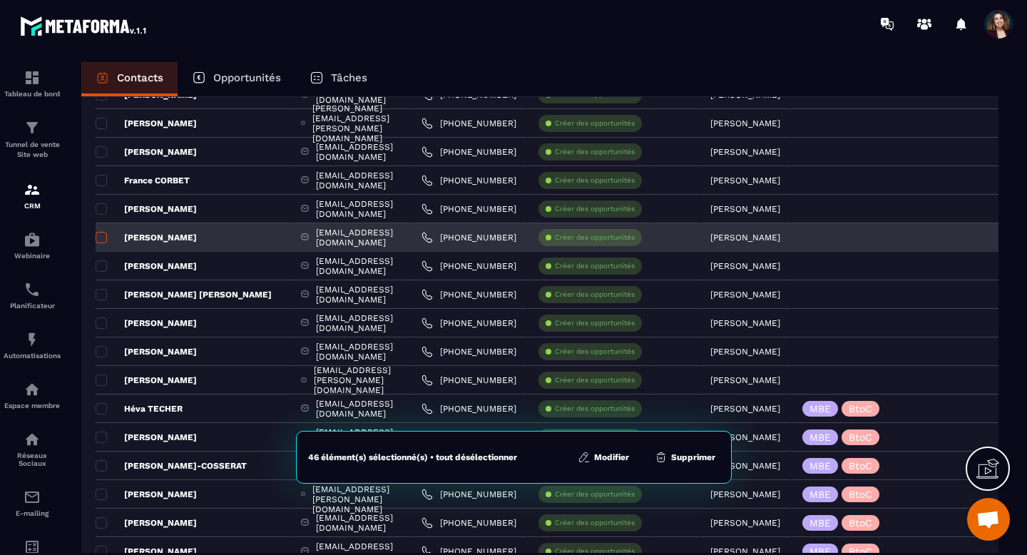
click at [103, 237] on span at bounding box center [101, 237] width 11 height 11
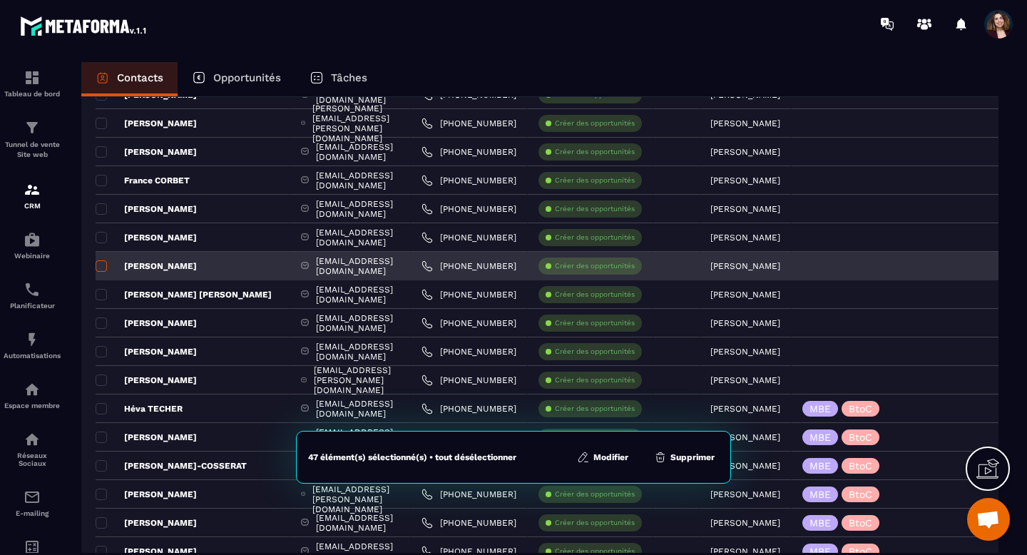
click at [102, 268] on span at bounding box center [101, 265] width 11 height 11
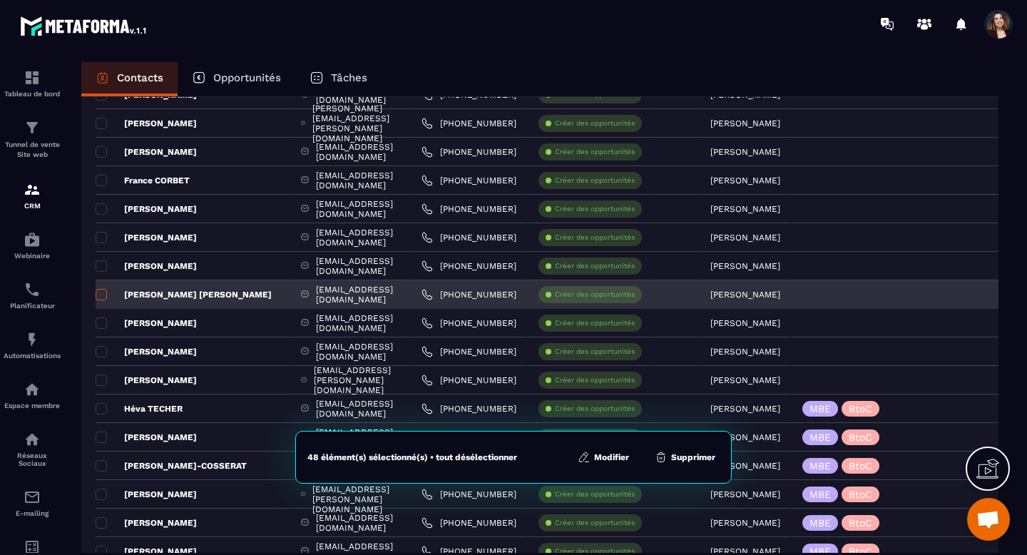
click at [102, 295] on span at bounding box center [101, 294] width 11 height 11
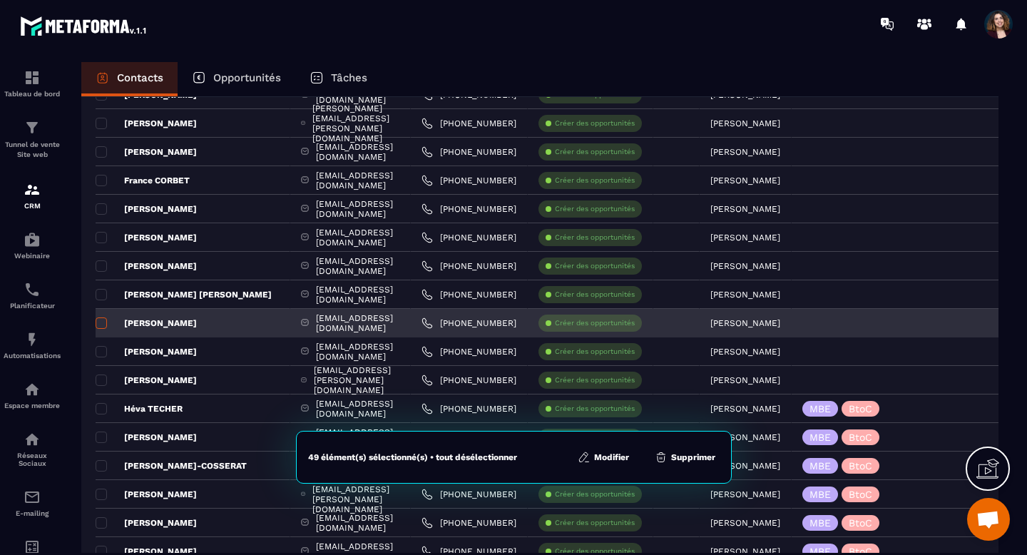
click at [102, 322] on span at bounding box center [101, 322] width 11 height 11
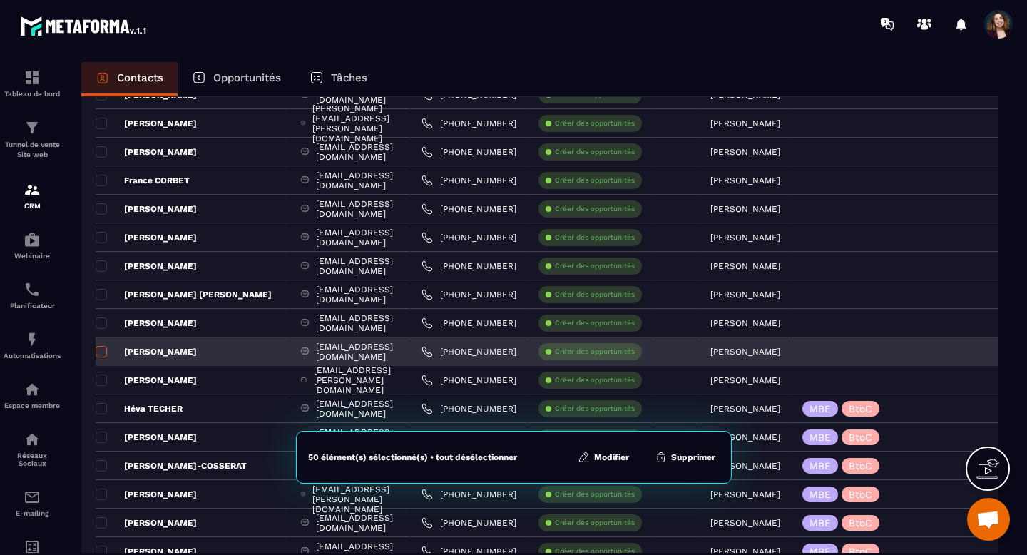
click at [102, 354] on span at bounding box center [101, 351] width 11 height 11
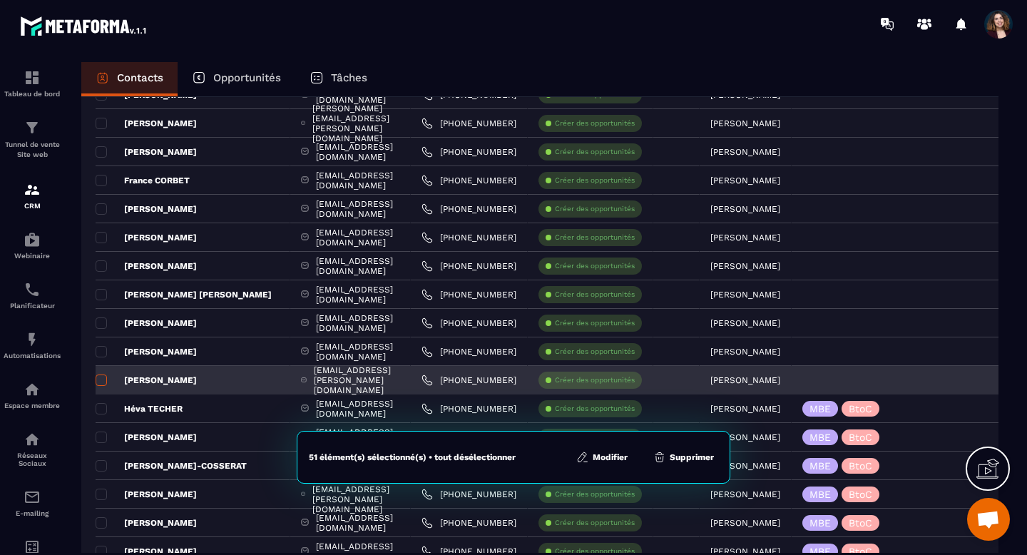
click at [102, 379] on span at bounding box center [101, 379] width 11 height 11
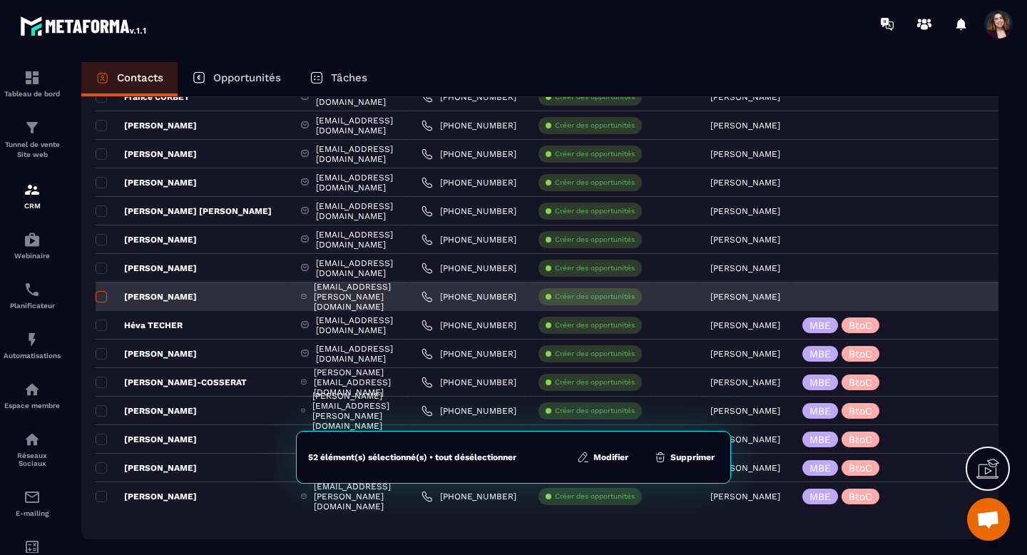
scroll to position [2624, 0]
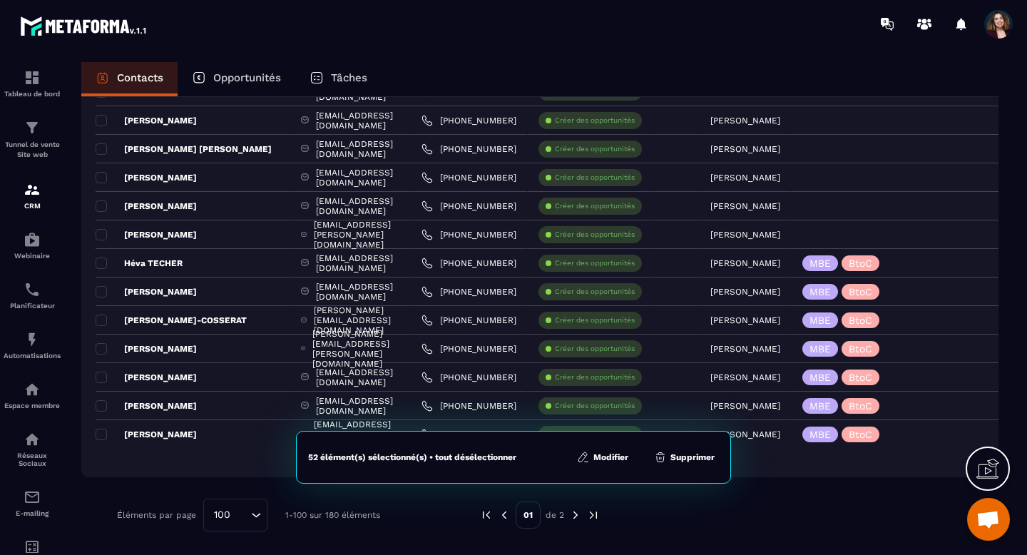
click at [602, 456] on button "Modifier" at bounding box center [603, 457] width 60 height 14
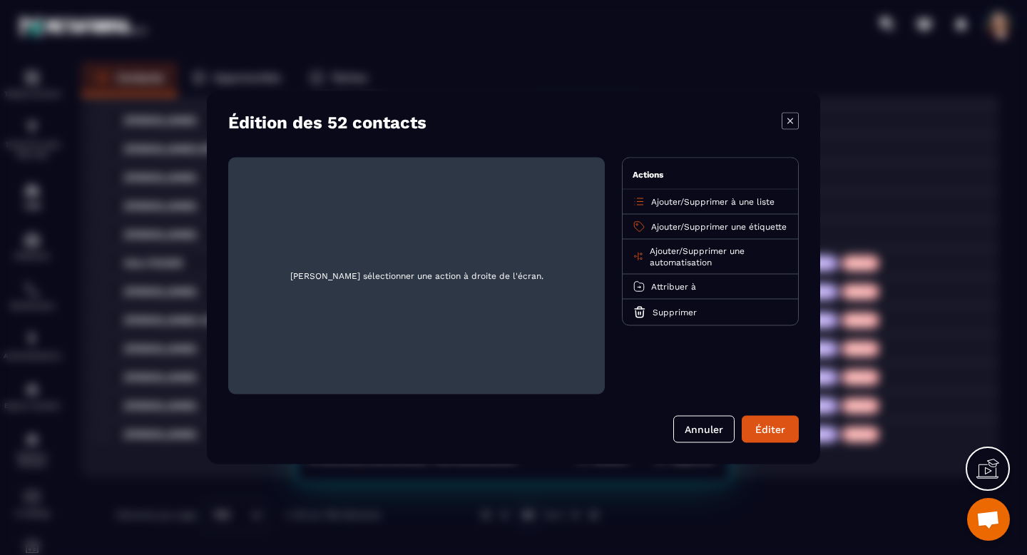
click at [660, 203] on span "Ajouter" at bounding box center [665, 202] width 29 height 10
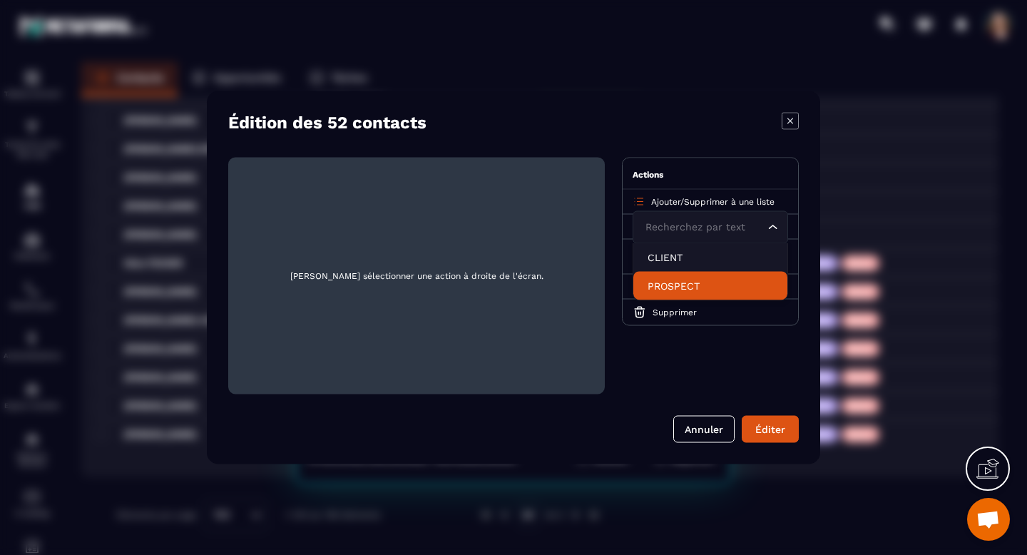
click at [670, 280] on p "PROSPECT" at bounding box center [711, 286] width 126 height 14
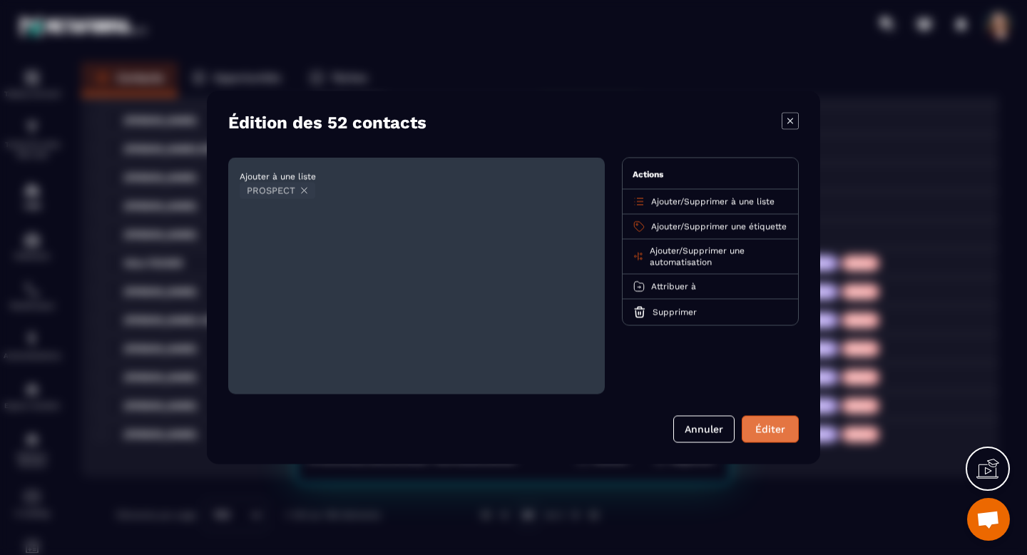
click at [770, 430] on button "Éditer" at bounding box center [770, 429] width 57 height 27
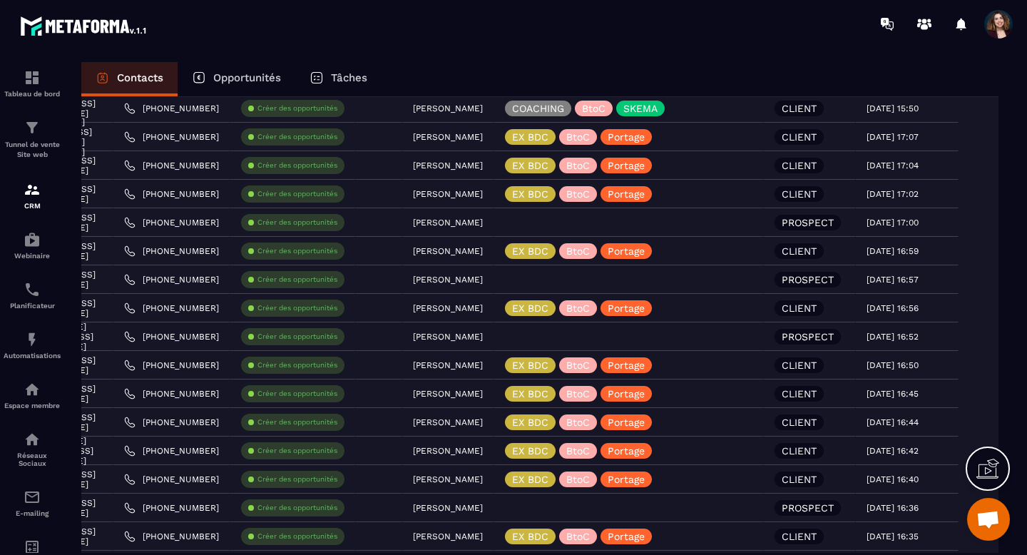
scroll to position [0, 0]
